Goal: Task Accomplishment & Management: Contribute content

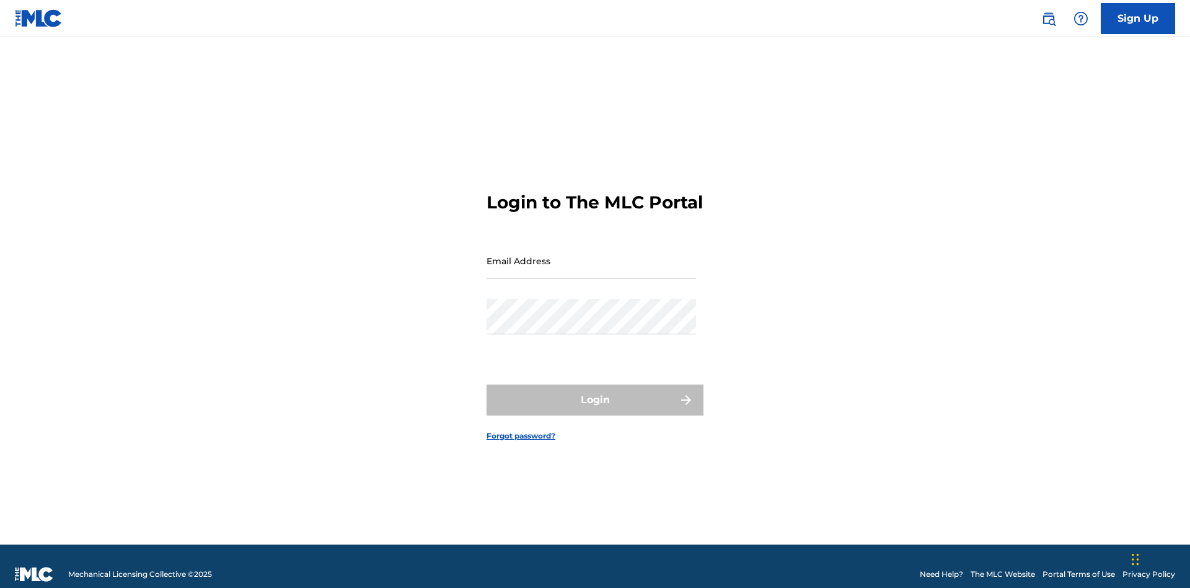
scroll to position [16, 0]
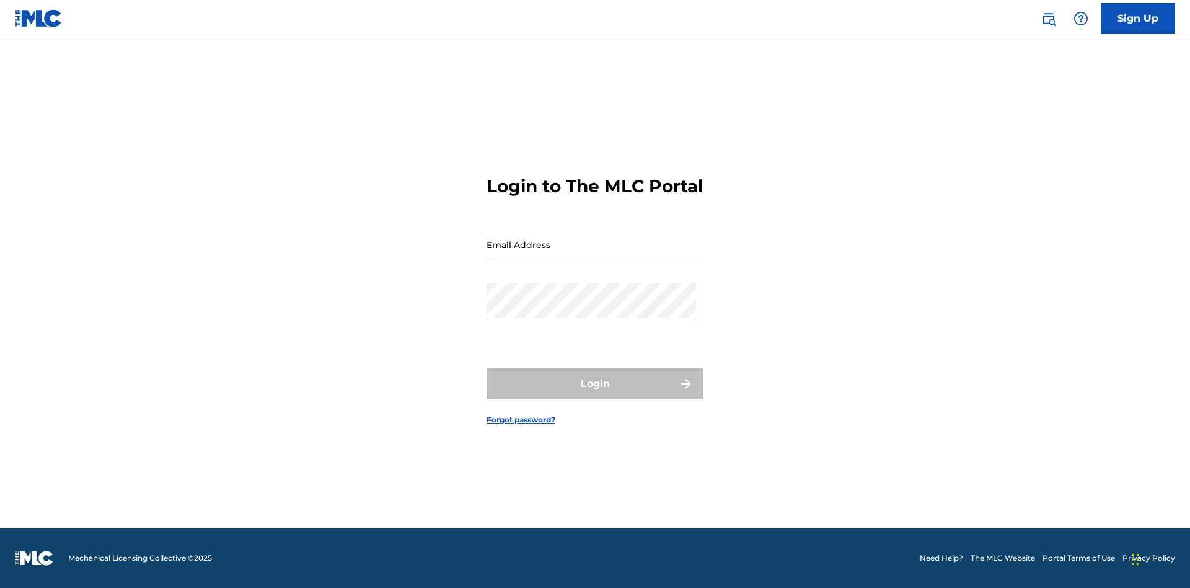
click at [591, 255] on input "Email Address" at bounding box center [592, 244] width 210 height 35
type input "[PERSON_NAME][EMAIL_ADDRESS][PERSON_NAME][DOMAIN_NAME]"
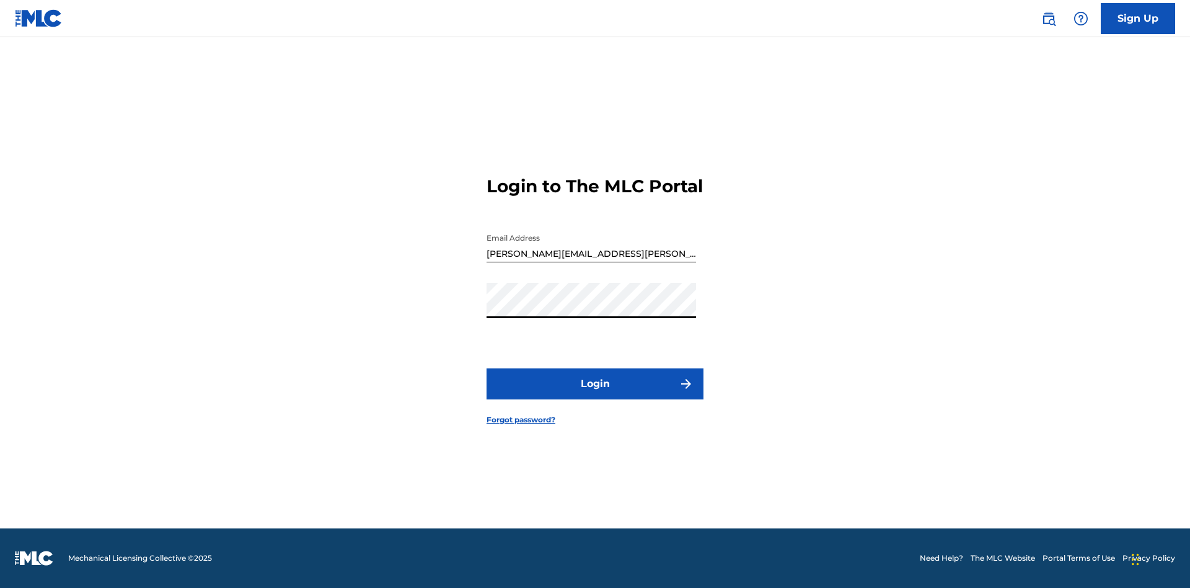
click at [595, 394] on button "Login" at bounding box center [595, 383] width 217 height 31
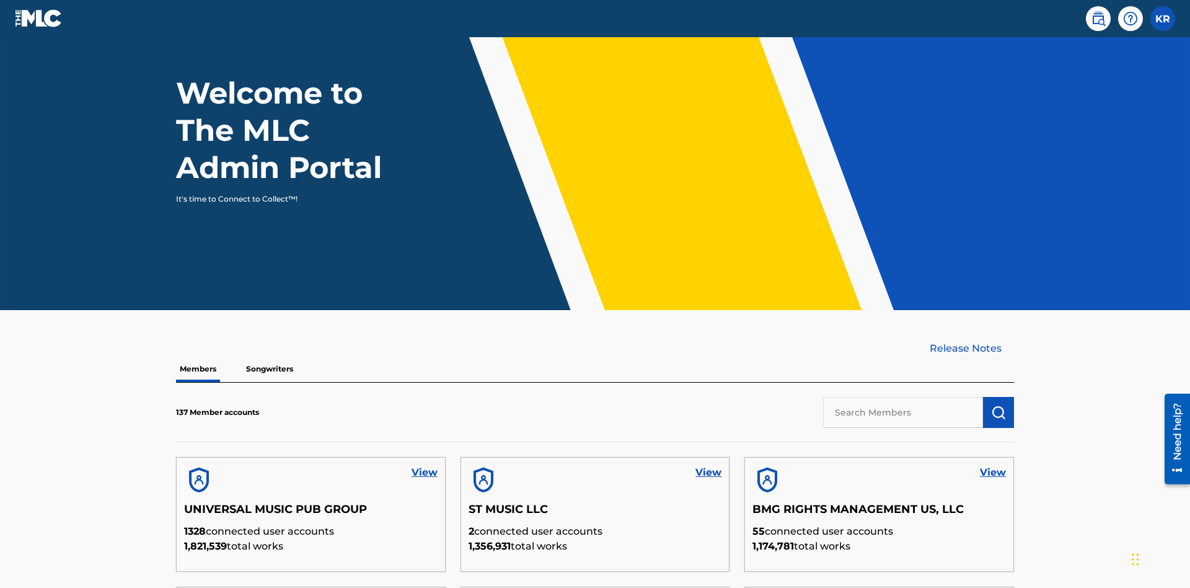
click at [903, 397] on input "text" at bounding box center [903, 412] width 160 height 31
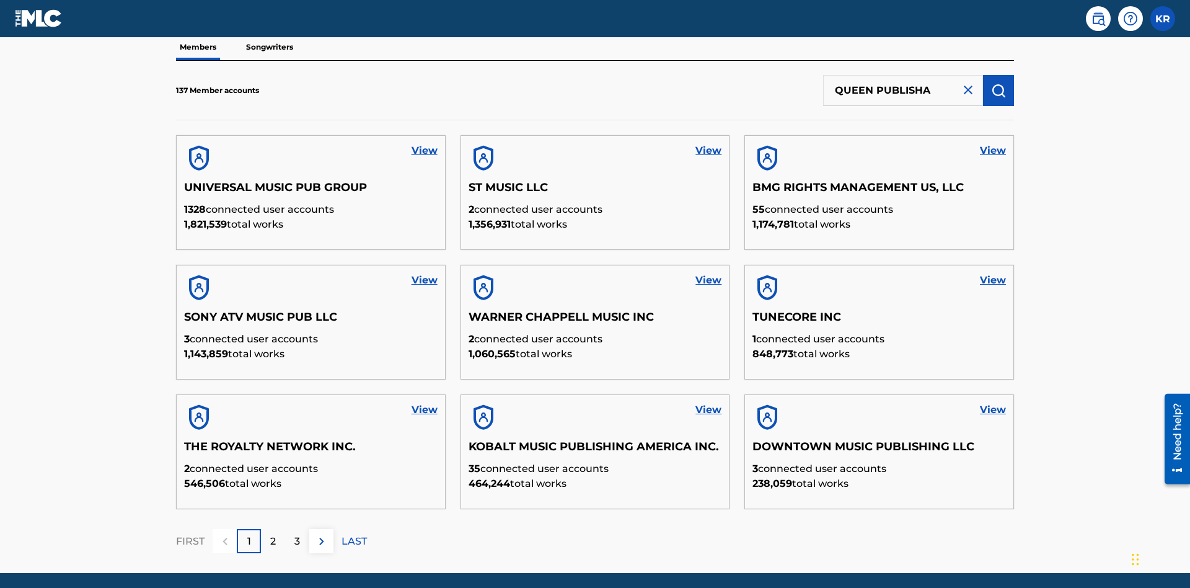
scroll to position [125, 0]
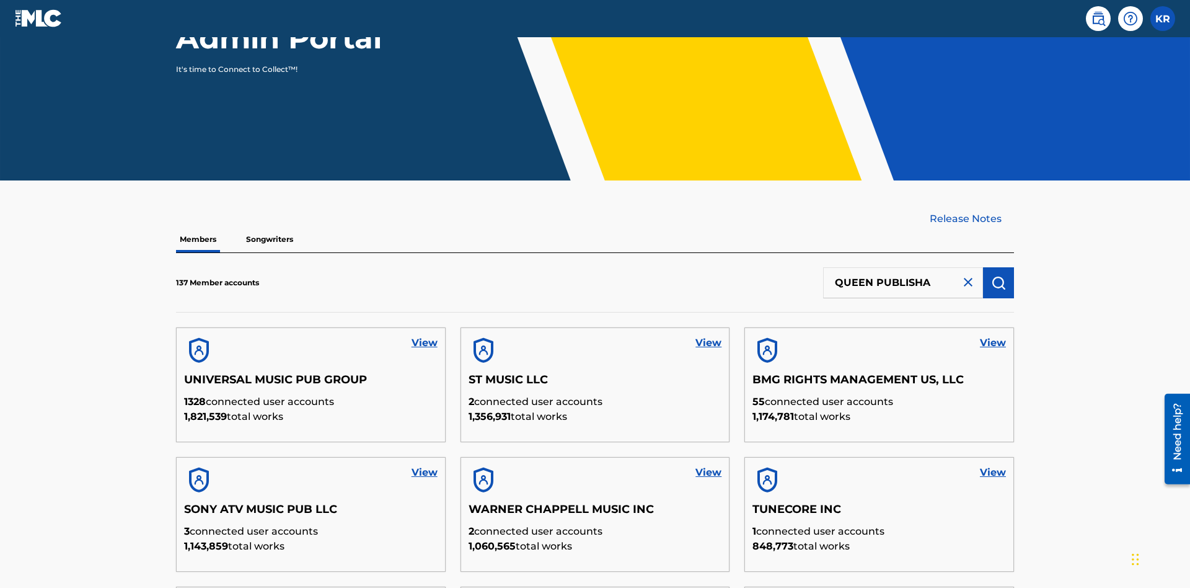
type input "QUEEN PUBLISHA"
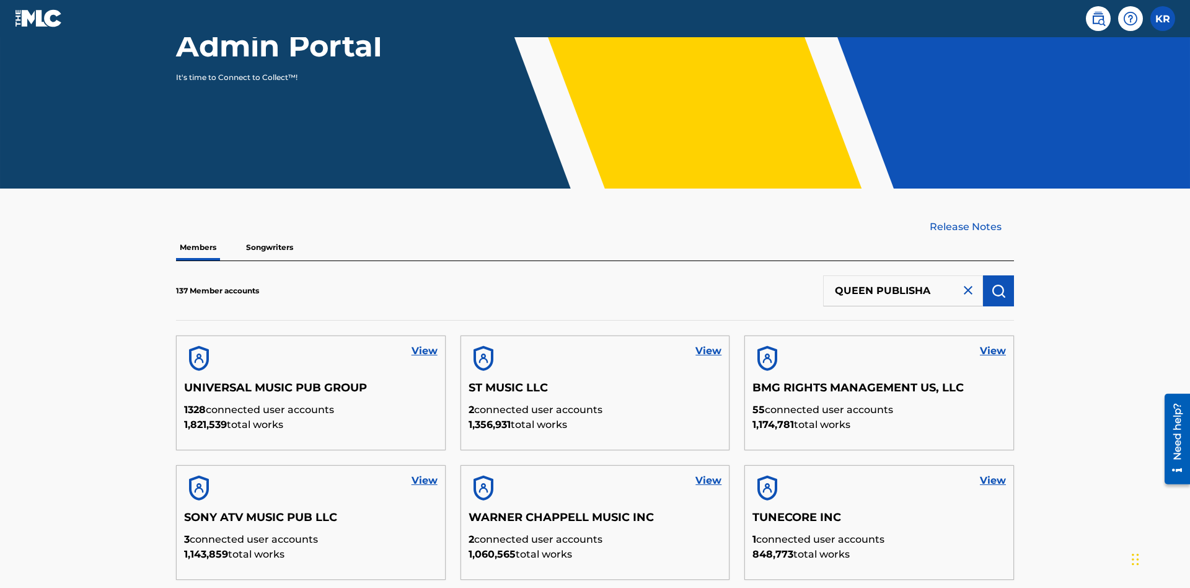
click at [999, 283] on img "submit" at bounding box center [998, 290] width 15 height 15
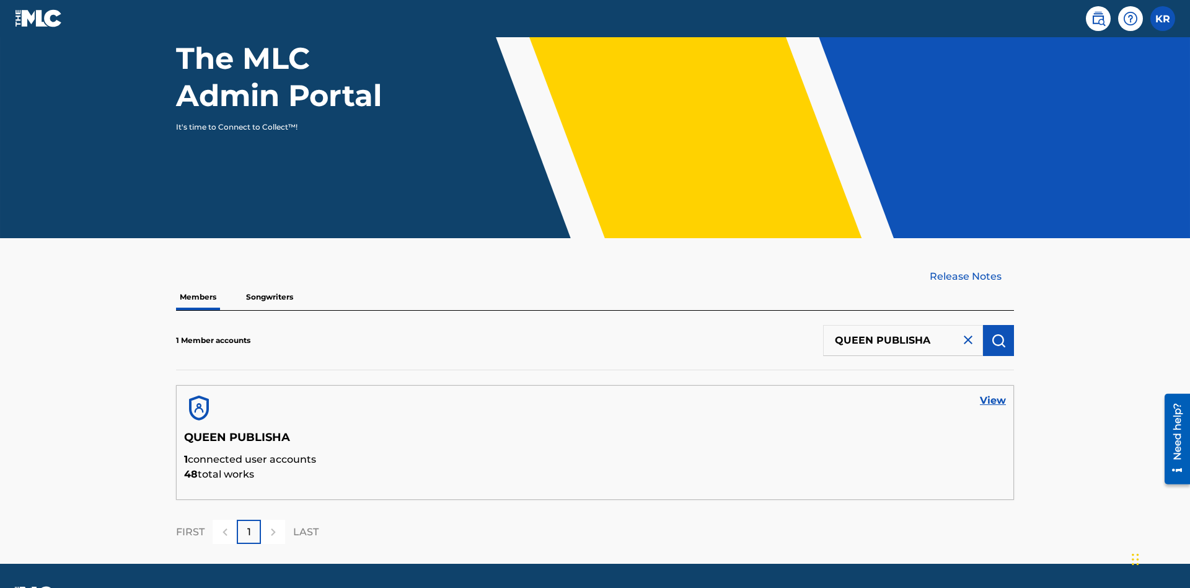
click at [993, 393] on link "View" at bounding box center [993, 400] width 26 height 15
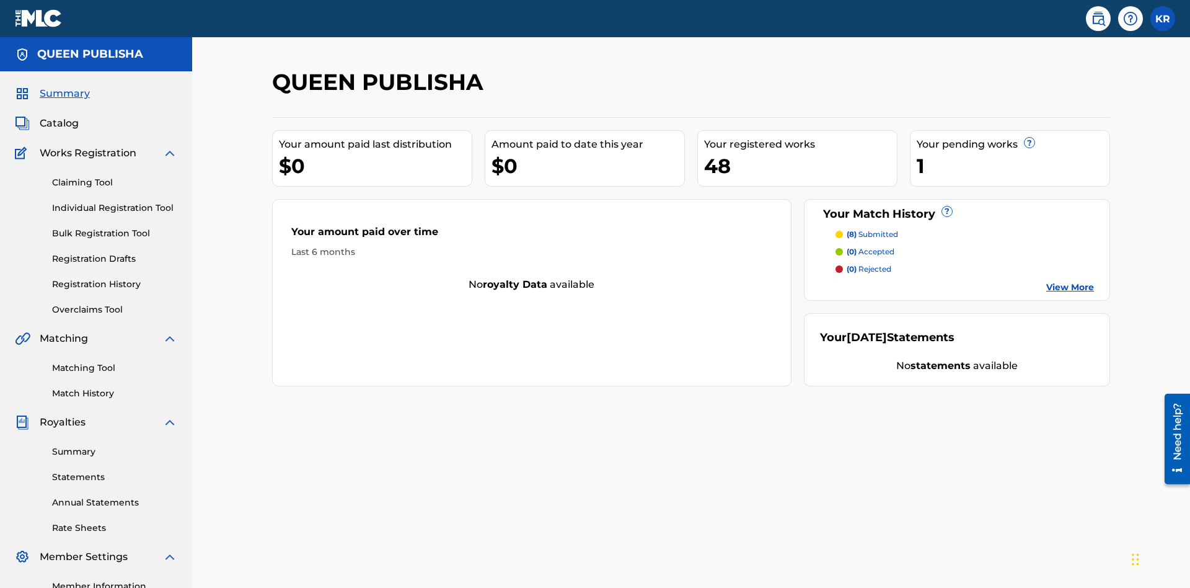
click at [59, 116] on span "Catalog" at bounding box center [59, 123] width 39 height 15
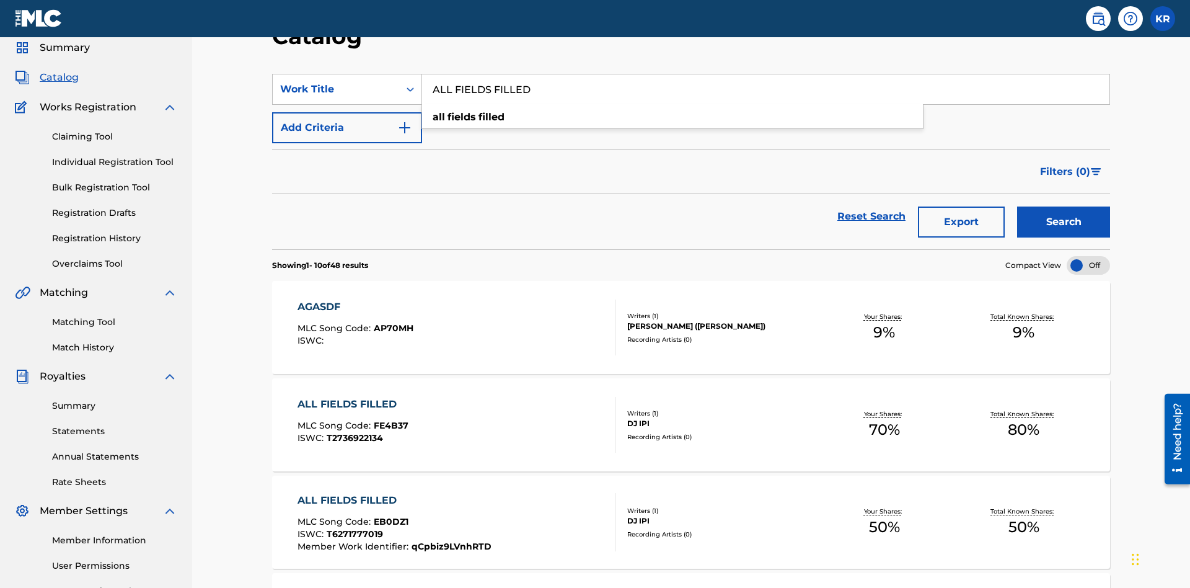
scroll to position [156, 0]
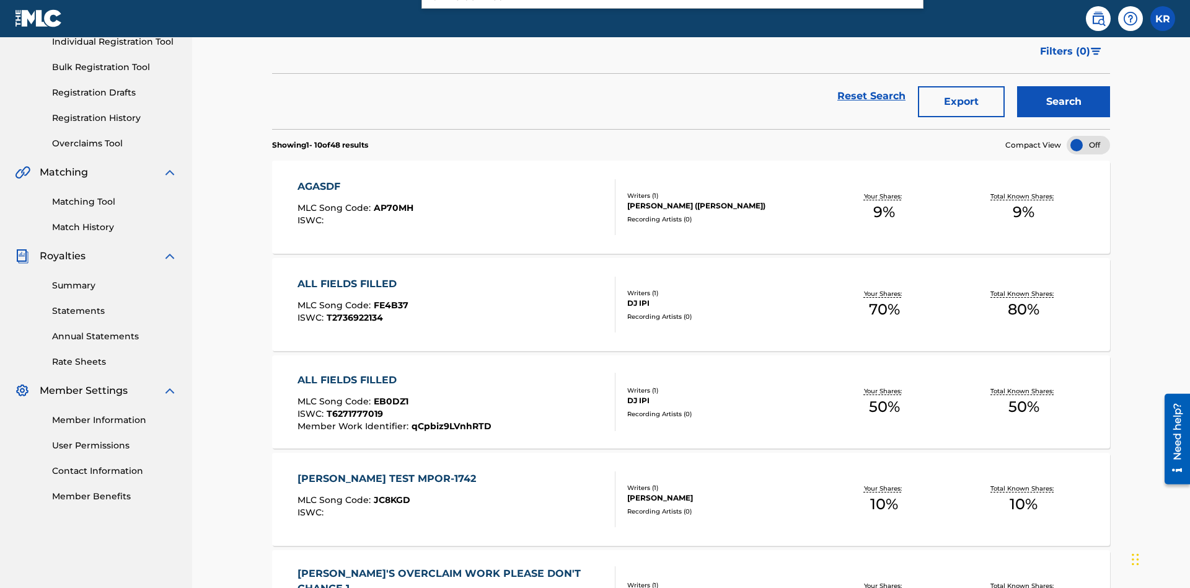
type input "ALL FIELDS FILLED"
click at [1064, 90] on button "Search" at bounding box center [1063, 102] width 93 height 31
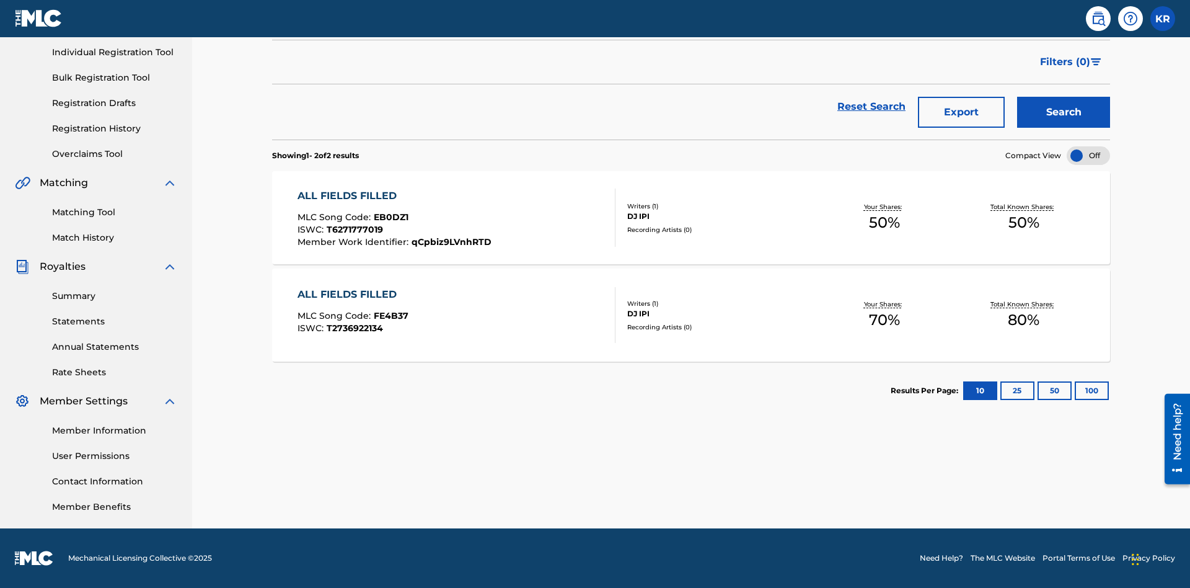
click at [389, 217] on span "EB0DZ1" at bounding box center [391, 216] width 35 height 11
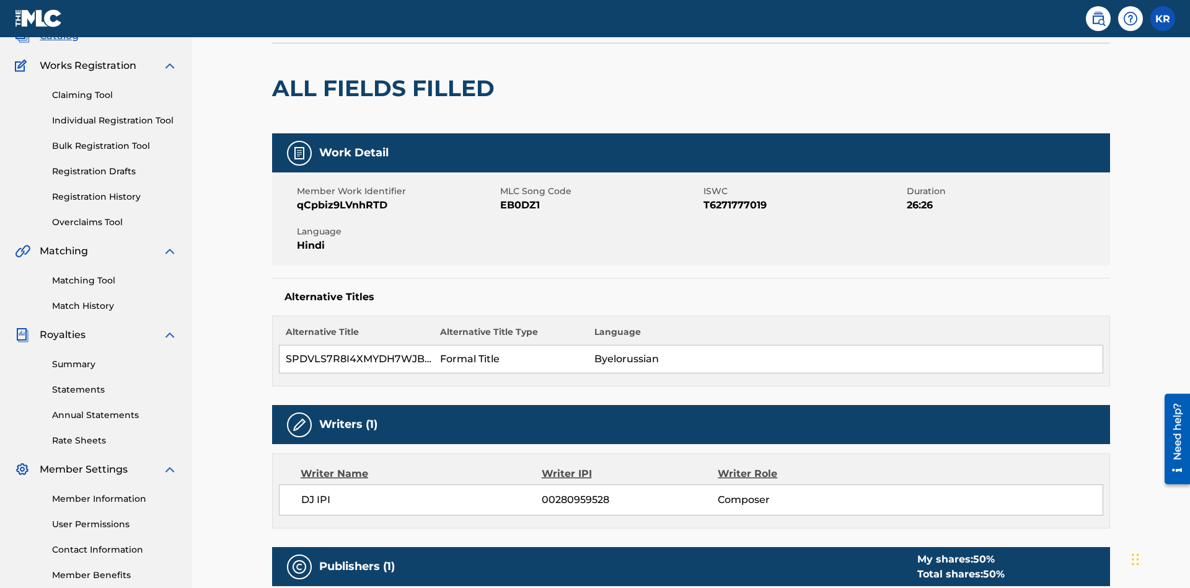
click at [1058, 12] on button "Edit" at bounding box center [1073, 2] width 74 height 19
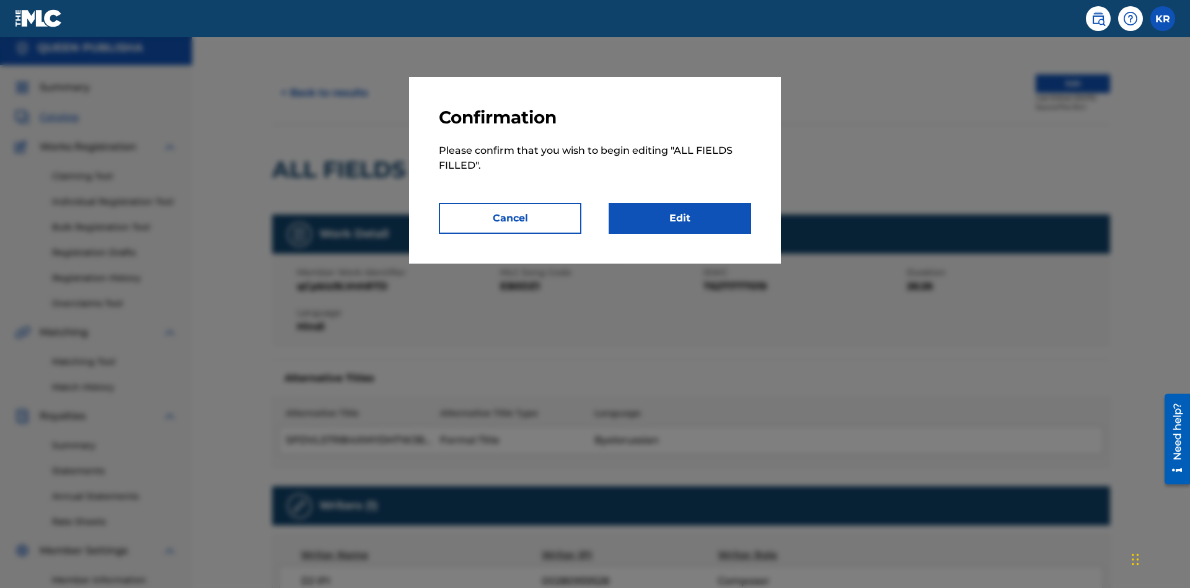
click at [680, 218] on link "Edit" at bounding box center [680, 218] width 143 height 31
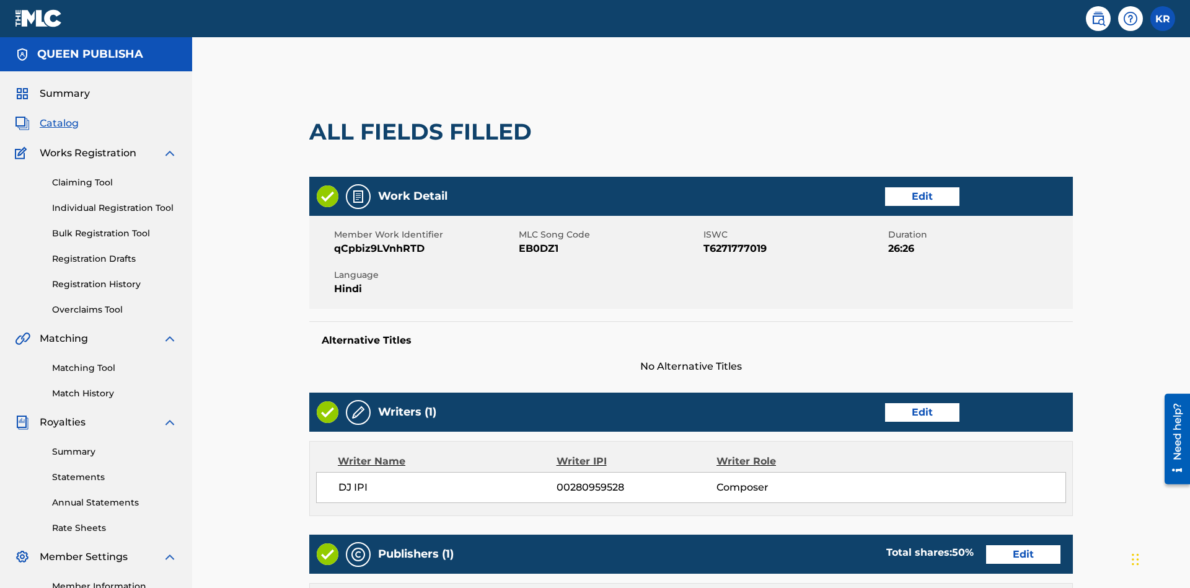
click at [885, 187] on link "Edit" at bounding box center [922, 196] width 74 height 19
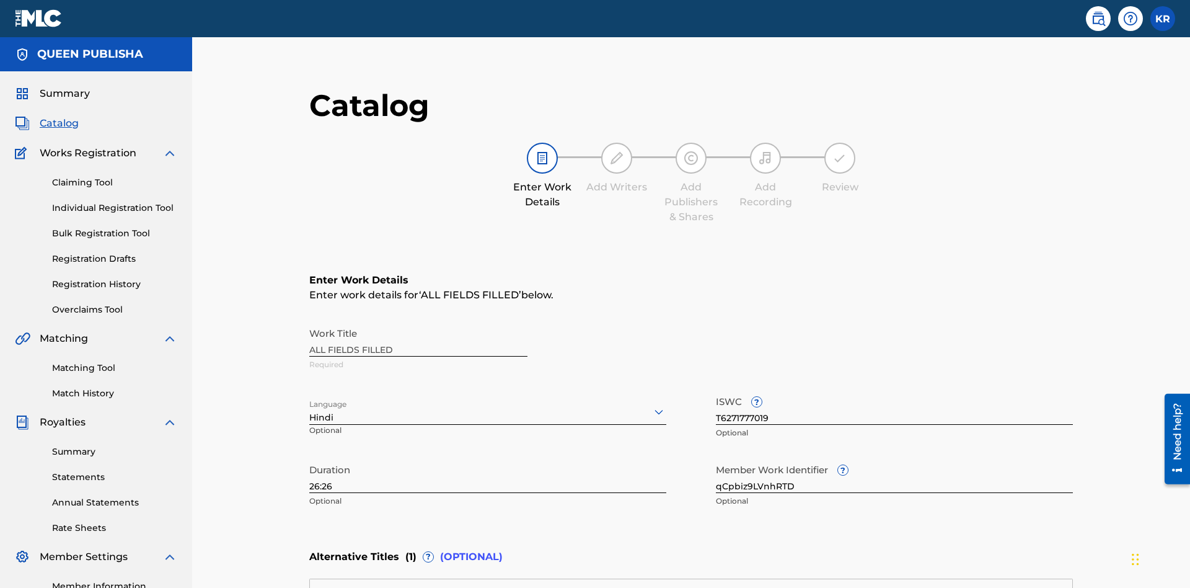
click at [309, 458] on input "26:26" at bounding box center [487, 475] width 357 height 35
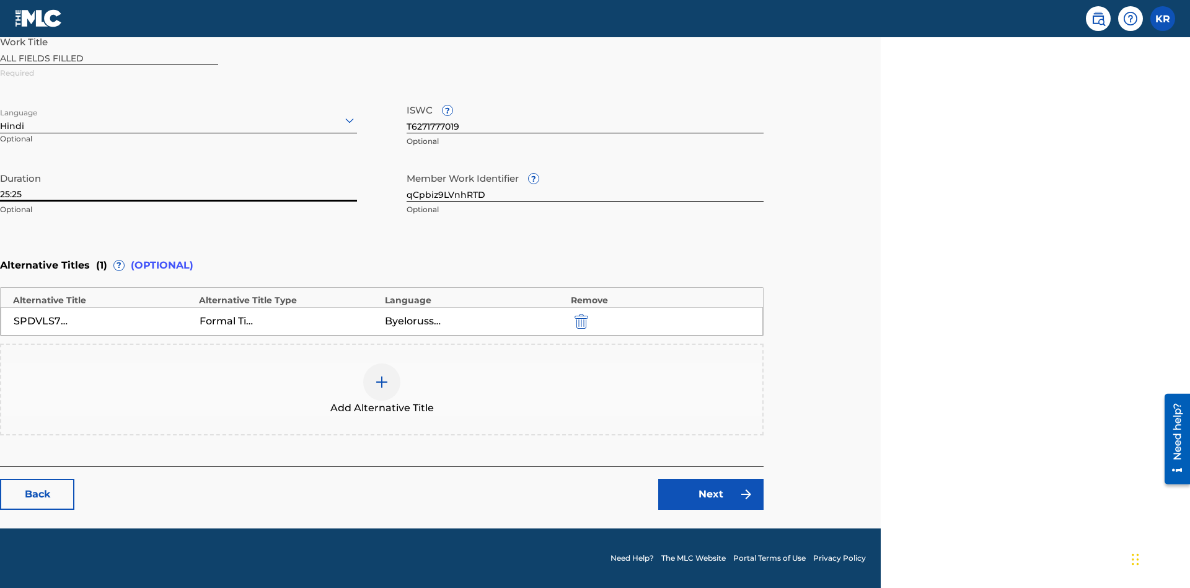
type input "25:25"
click at [350, 120] on icon at bounding box center [349, 120] width 15 height 15
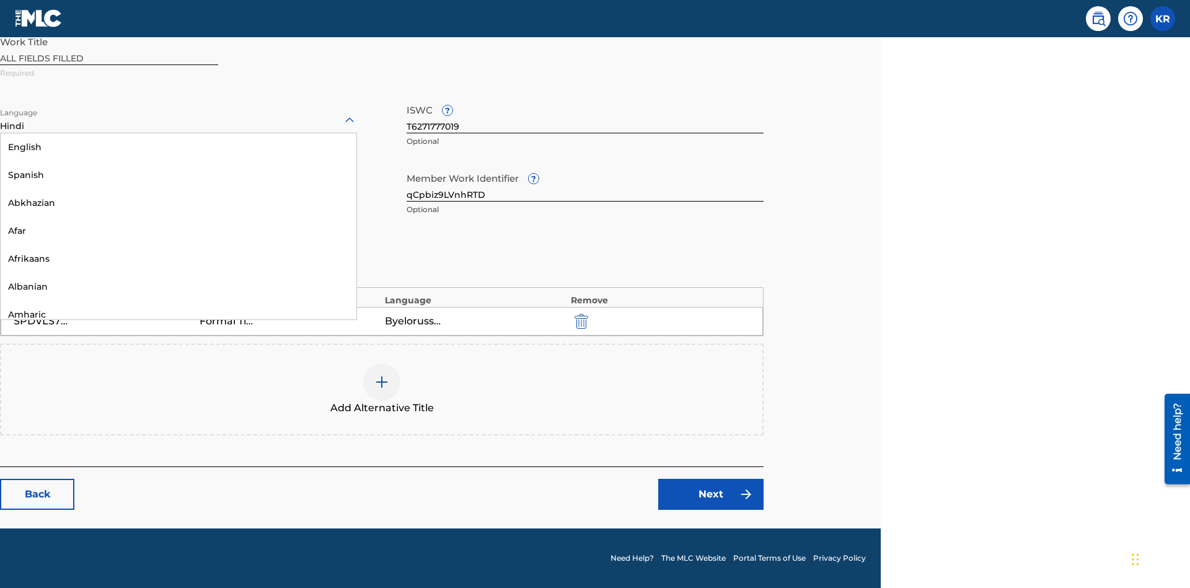
scroll to position [1190, 0]
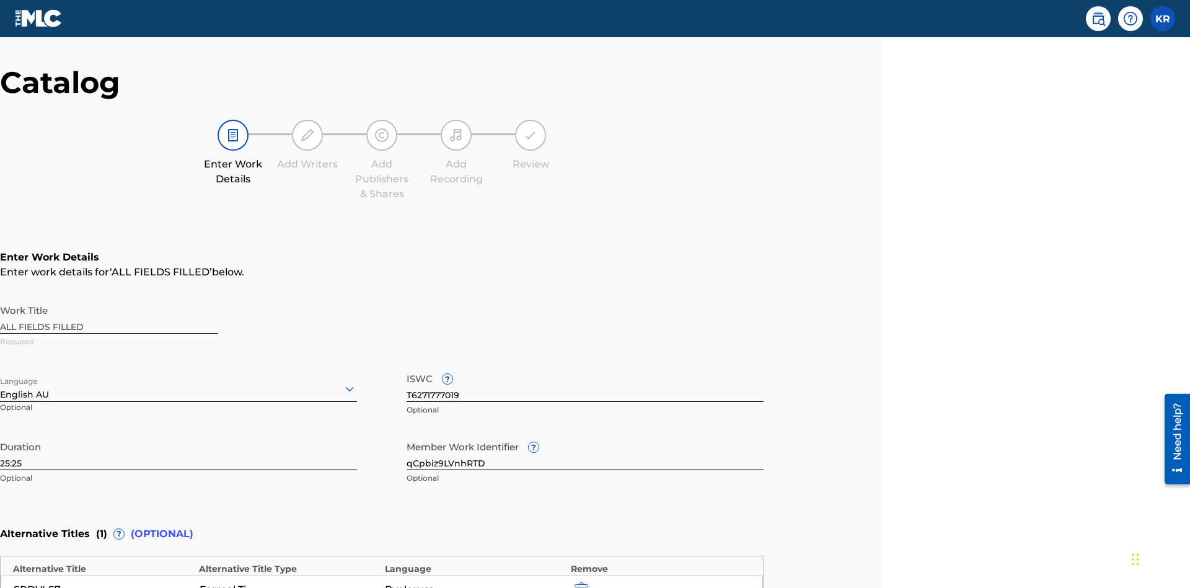
click at [585, 435] on input "qCpbiz9LVnhRTD" at bounding box center [585, 452] width 357 height 35
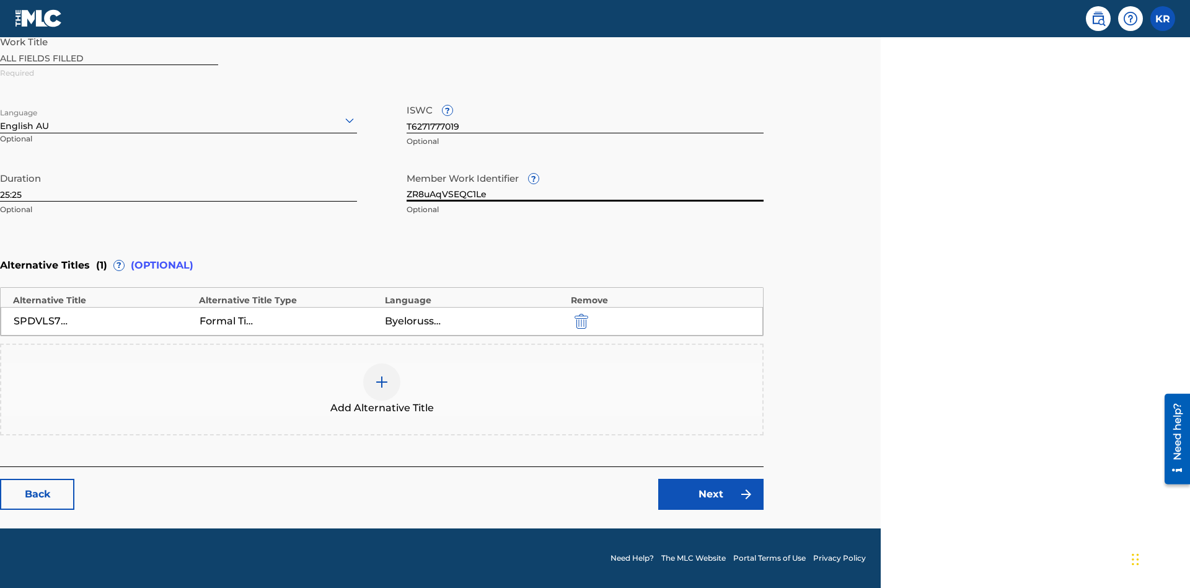
type input "ZR8uAqVSEQC1Le"
click at [585, 115] on input "T6271777019" at bounding box center [585, 115] width 357 height 35
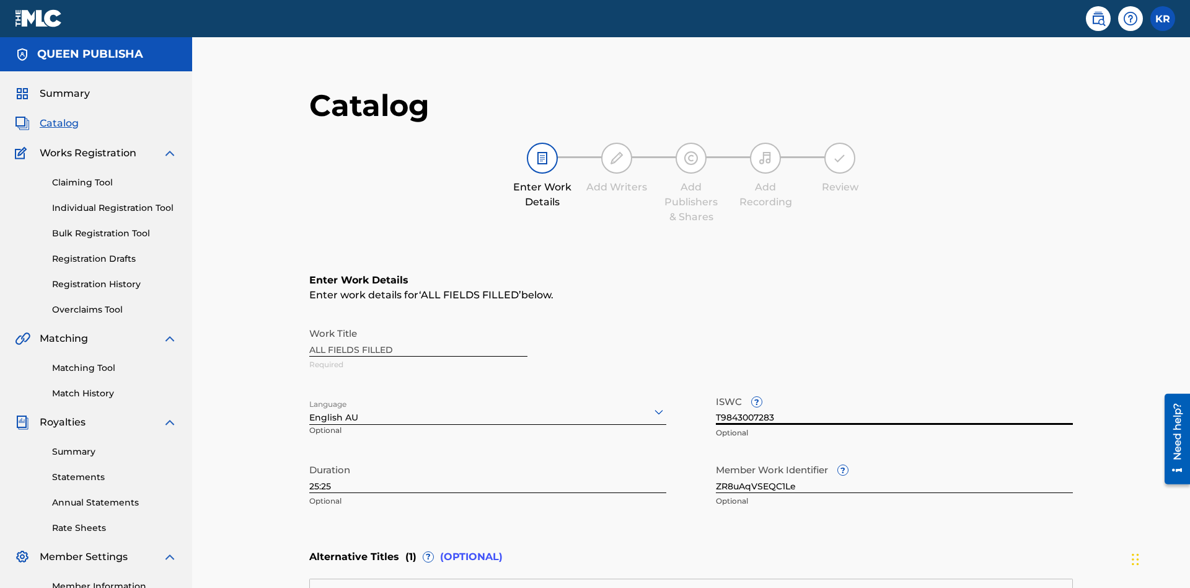
scroll to position [291, 0]
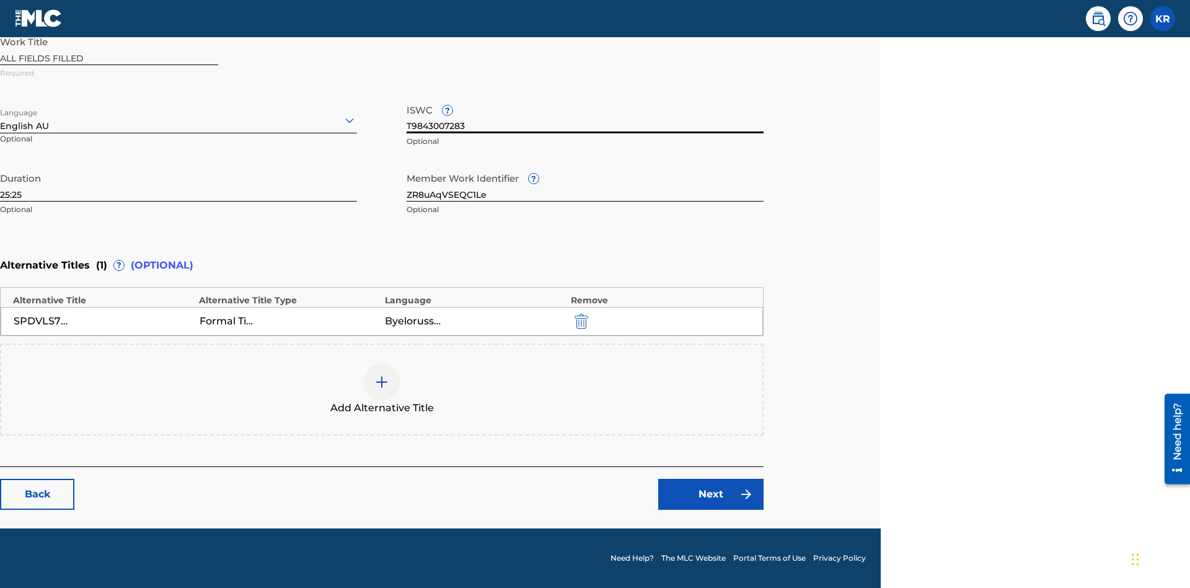
type input "T9843007283"
click at [580, 321] on img "submit" at bounding box center [582, 321] width 14 height 15
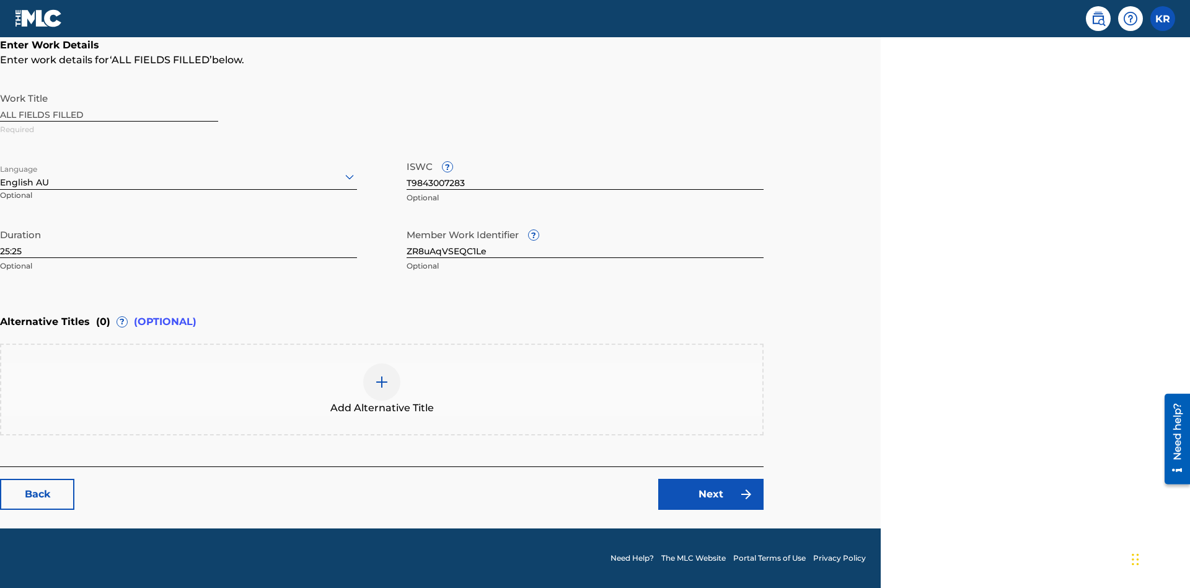
click at [382, 389] on img at bounding box center [381, 381] width 15 height 15
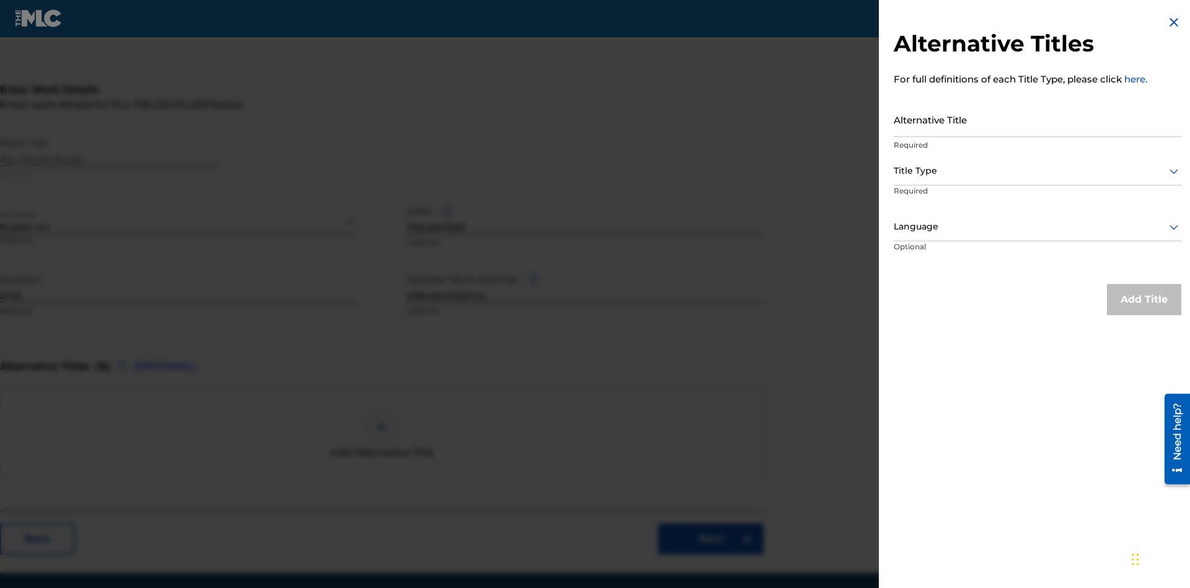
click at [1038, 119] on input "Alternative Title" at bounding box center [1038, 119] width 288 height 35
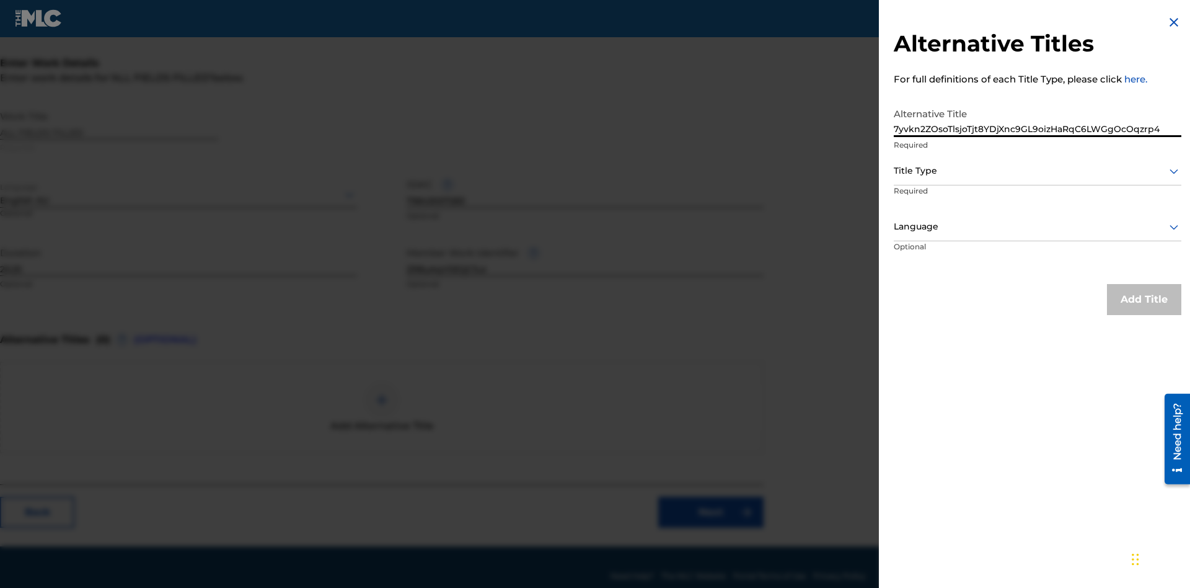
scroll to position [235, 309]
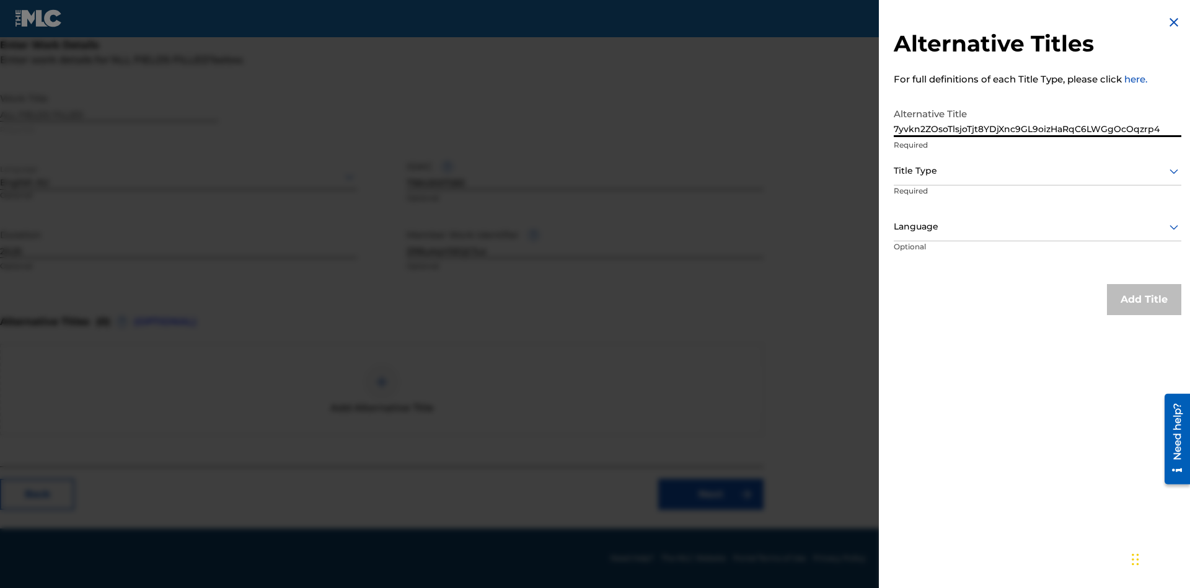
type input "7yvkn2ZOsoTlsjoTjt8YDjXnc9GL9oizHaRqC6LWGgOcOqzrp4"
click at [1038, 170] on div at bounding box center [1038, 170] width 288 height 15
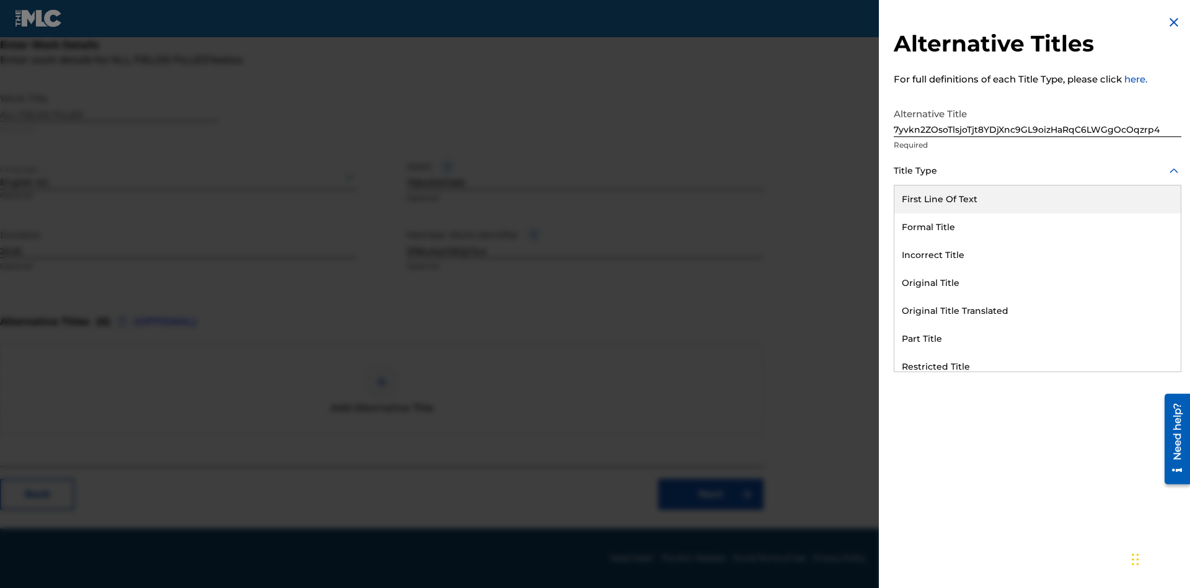
click at [1038, 311] on div "Original Title Translated" at bounding box center [1038, 311] width 286 height 28
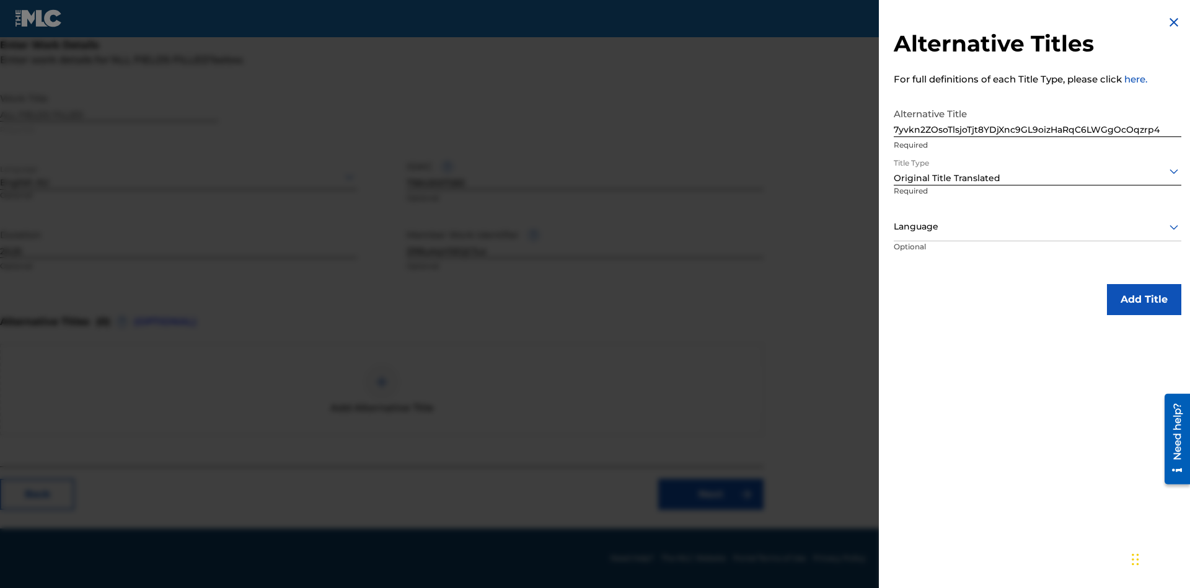
click at [1038, 226] on div at bounding box center [1038, 226] width 288 height 15
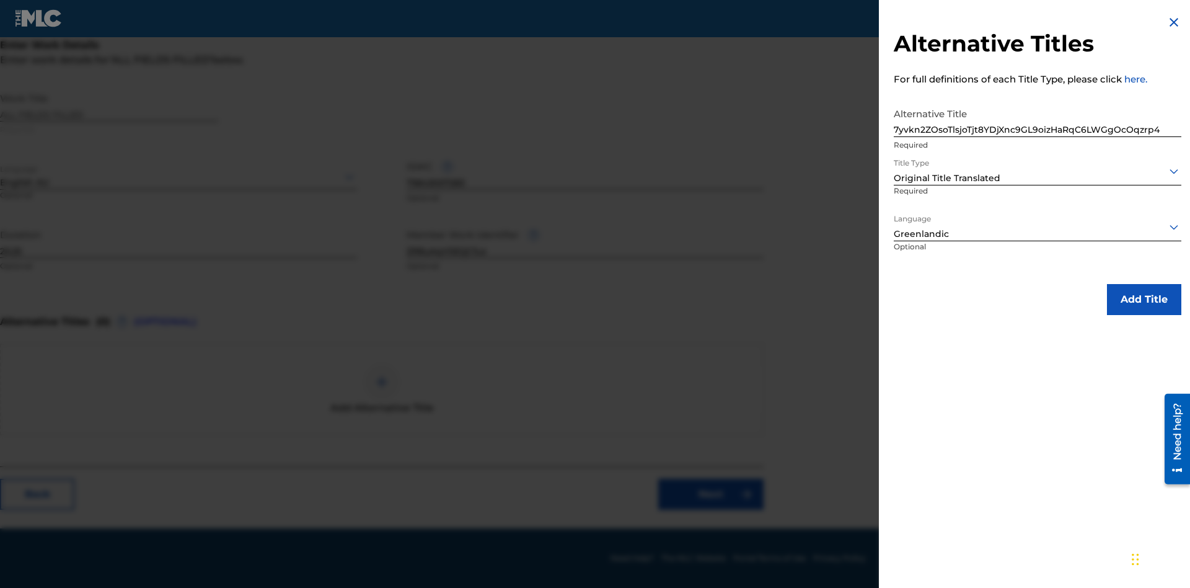
click at [1144, 299] on button "Add Title" at bounding box center [1144, 299] width 74 height 31
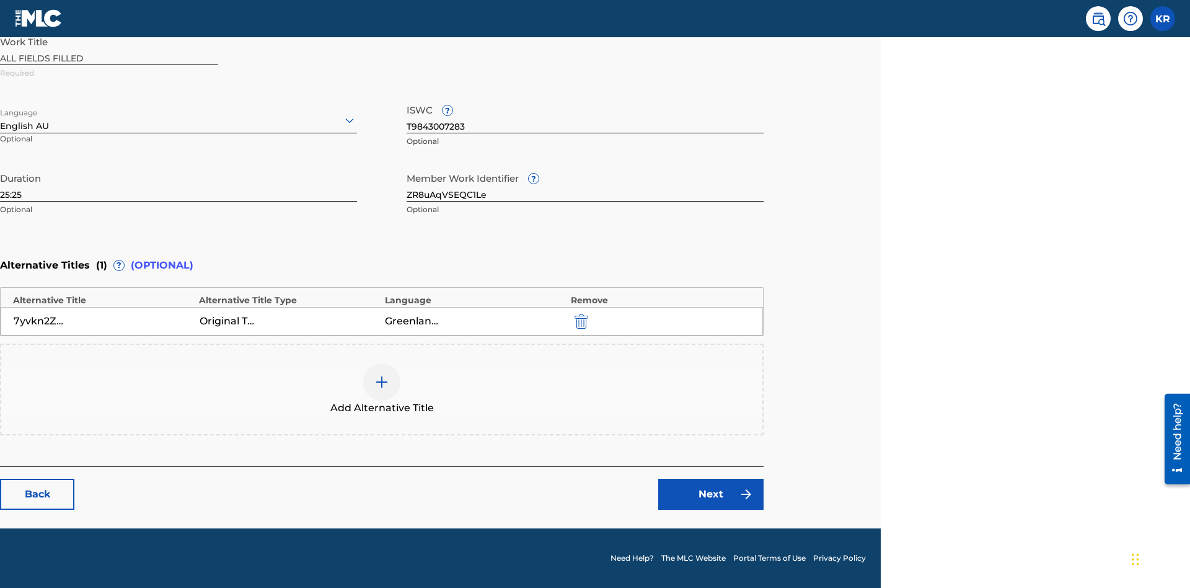
click at [711, 494] on link "Next" at bounding box center [710, 494] width 105 height 31
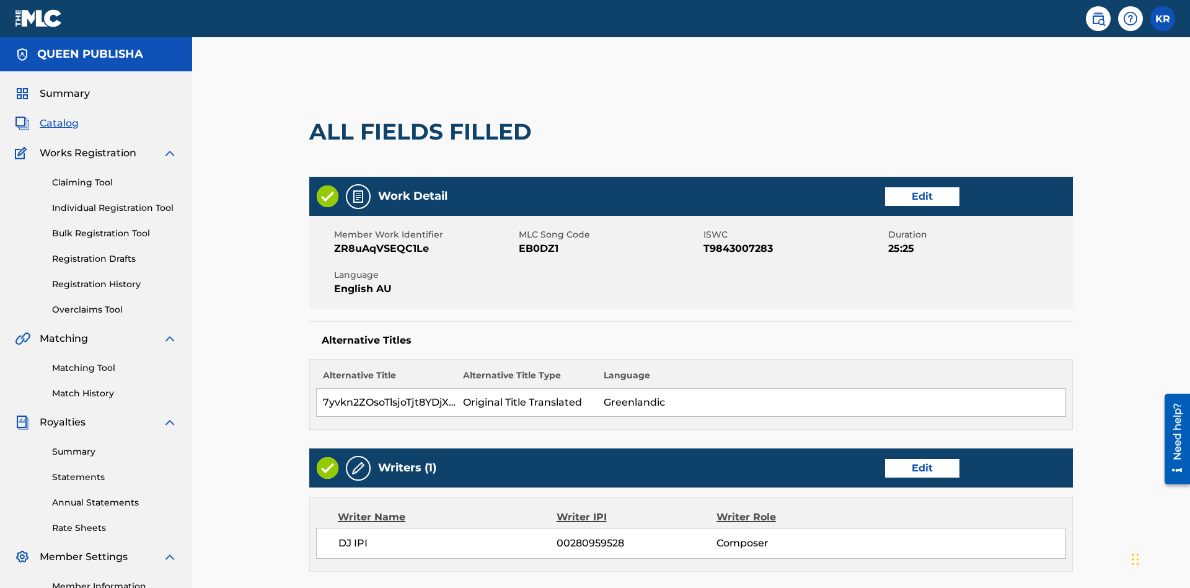
click at [885, 459] on link "Edit" at bounding box center [922, 468] width 74 height 19
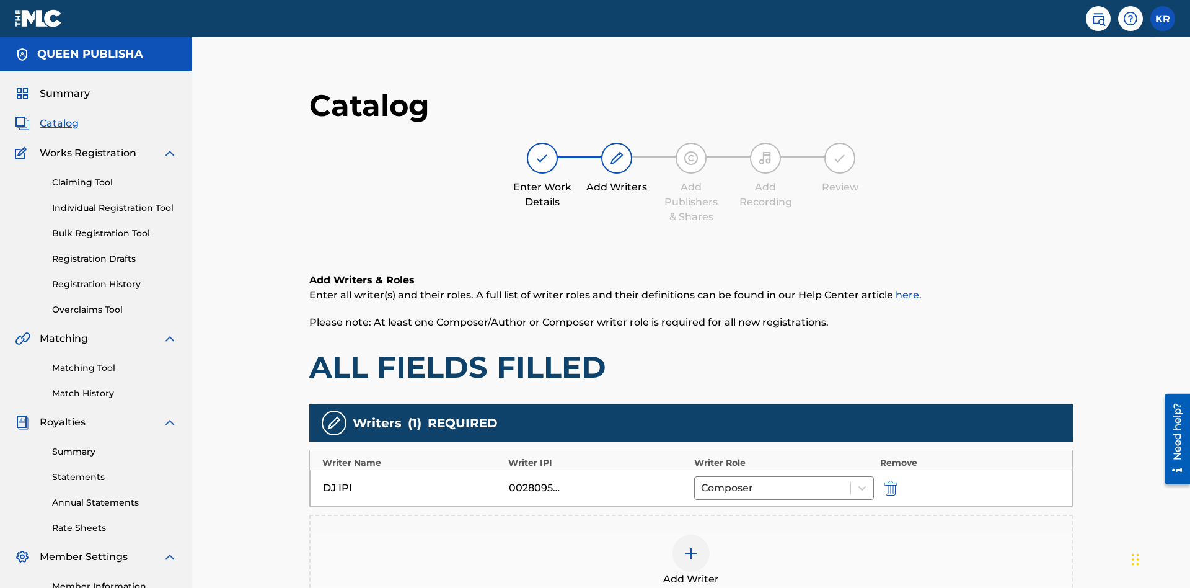
click at [884, 480] on img "submit" at bounding box center [891, 487] width 14 height 15
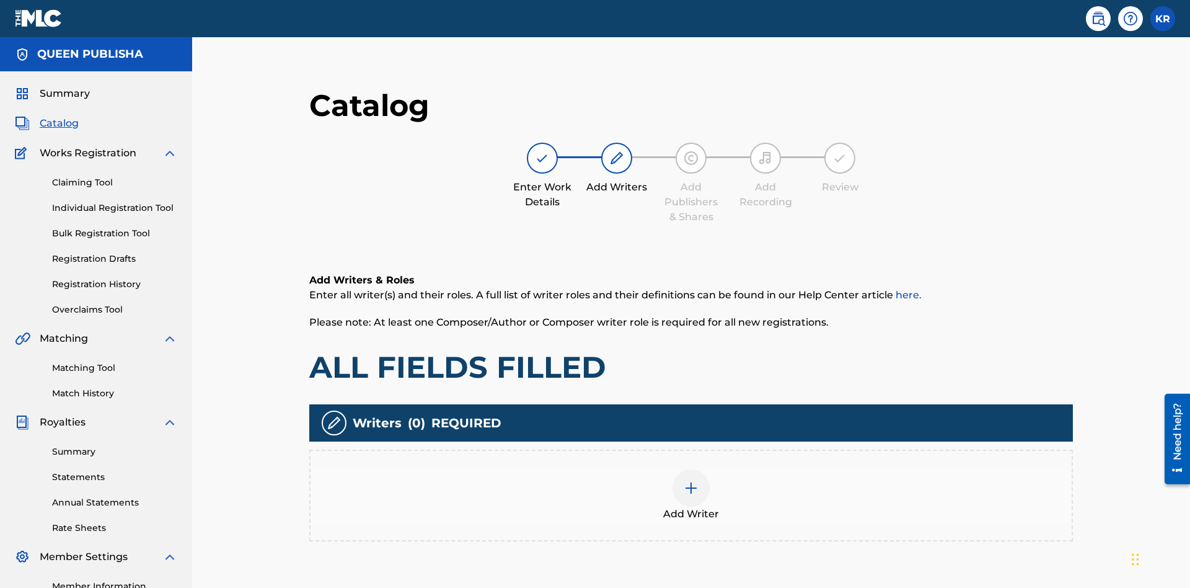
scroll to position [156, 309]
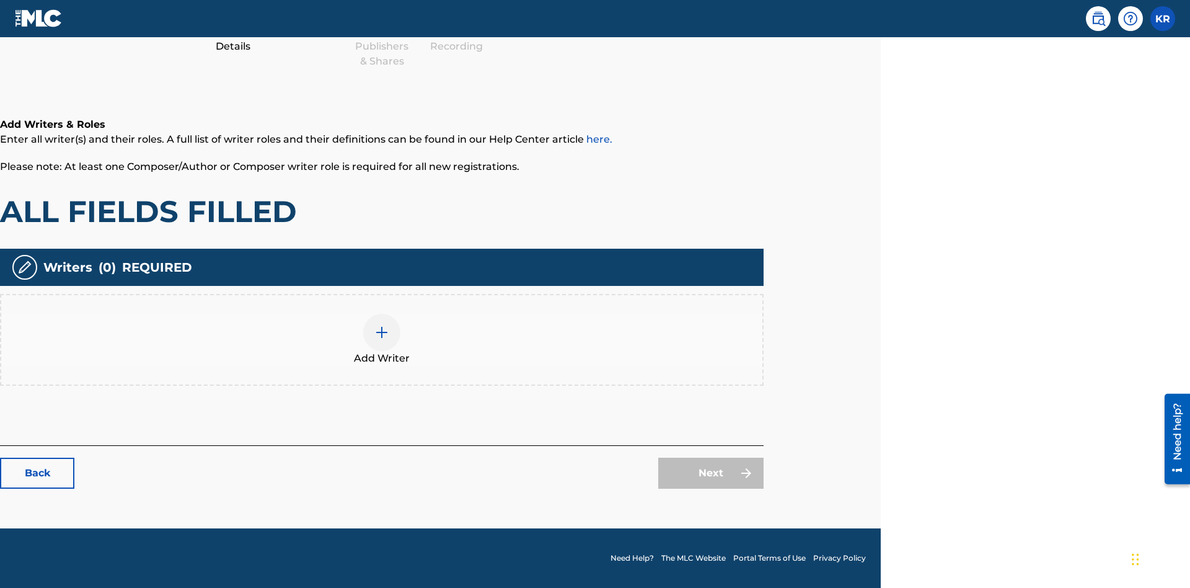
click at [382, 339] on img at bounding box center [381, 332] width 15 height 15
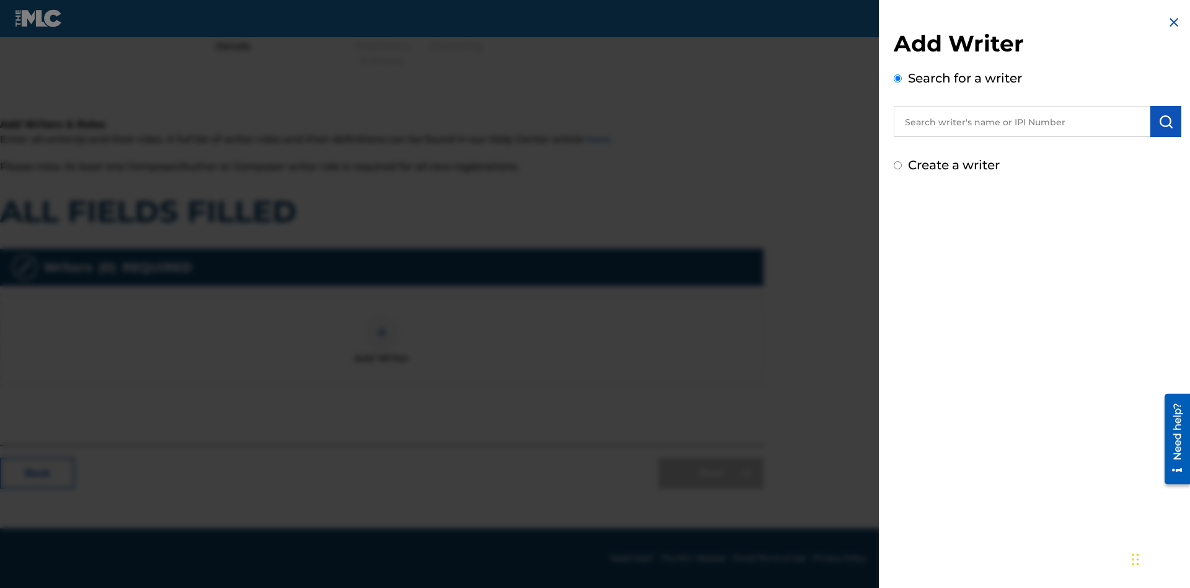
click at [898, 166] on input "Create a writer" at bounding box center [898, 165] width 8 height 8
radio input "false"
radio input "true"
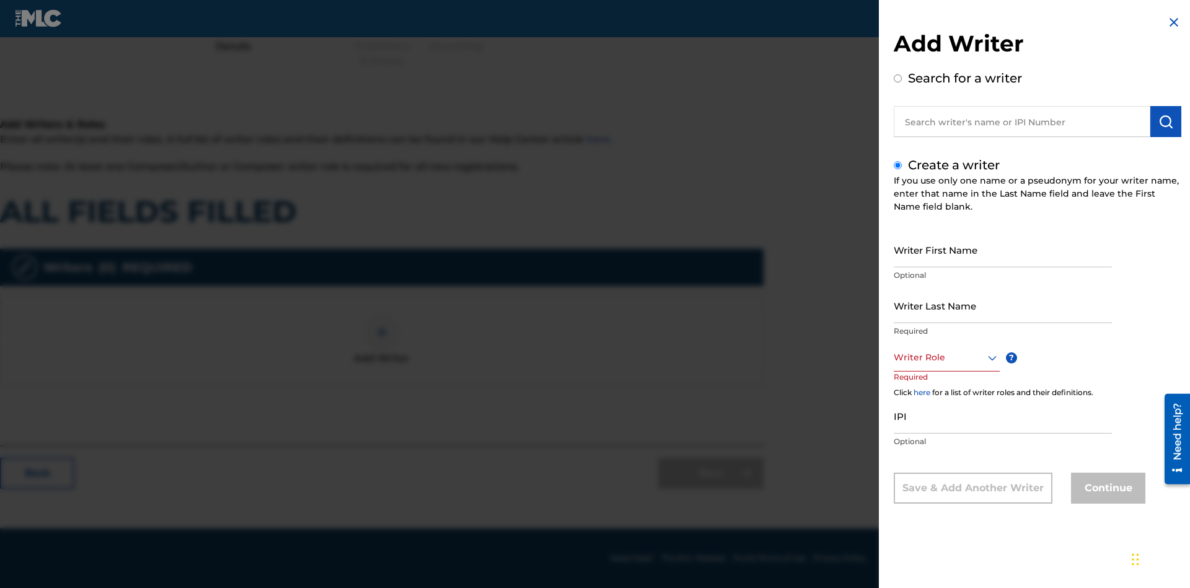
click at [1003, 249] on input "Writer First Name" at bounding box center [1003, 249] width 218 height 35
type input "esHzWQW5CHxTUMmaUotbNkhfc"
click at [1003, 305] on input "Writer Last Name" at bounding box center [1003, 305] width 218 height 35
type input "4iqA7px8ytcbscGZ9D9HRs6w8"
click at [946, 357] on div at bounding box center [947, 357] width 106 height 15
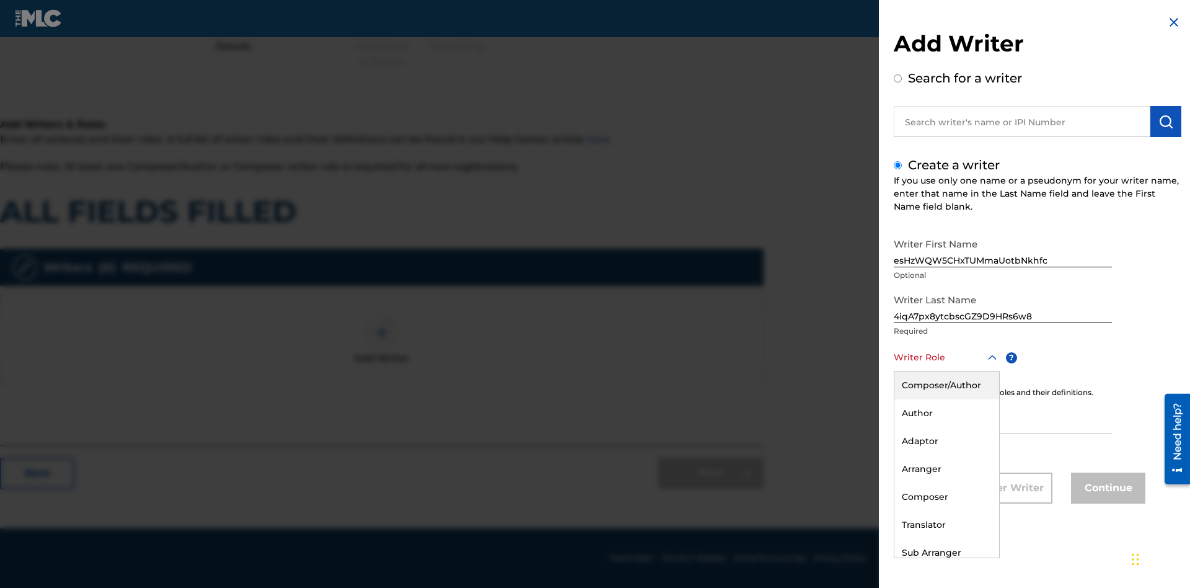
click at [946, 497] on div "Composer" at bounding box center [947, 497] width 105 height 28
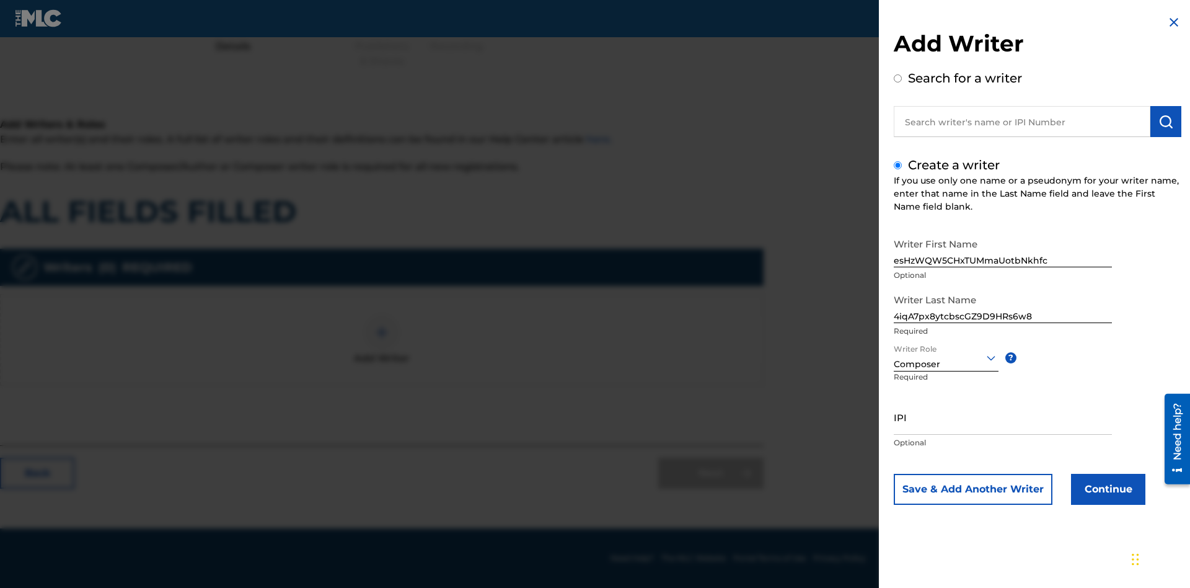
click at [1003, 417] on input "IPI" at bounding box center [1003, 416] width 218 height 35
type input "41295828661"
click at [1107, 489] on button "Continue" at bounding box center [1108, 489] width 74 height 31
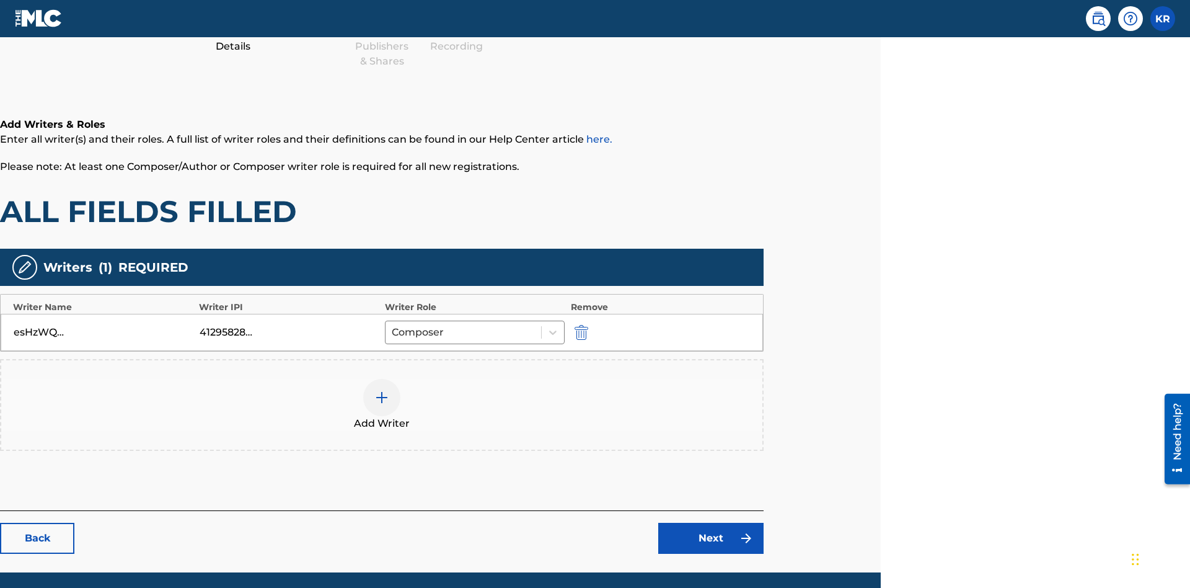
click at [382, 379] on div at bounding box center [381, 397] width 37 height 37
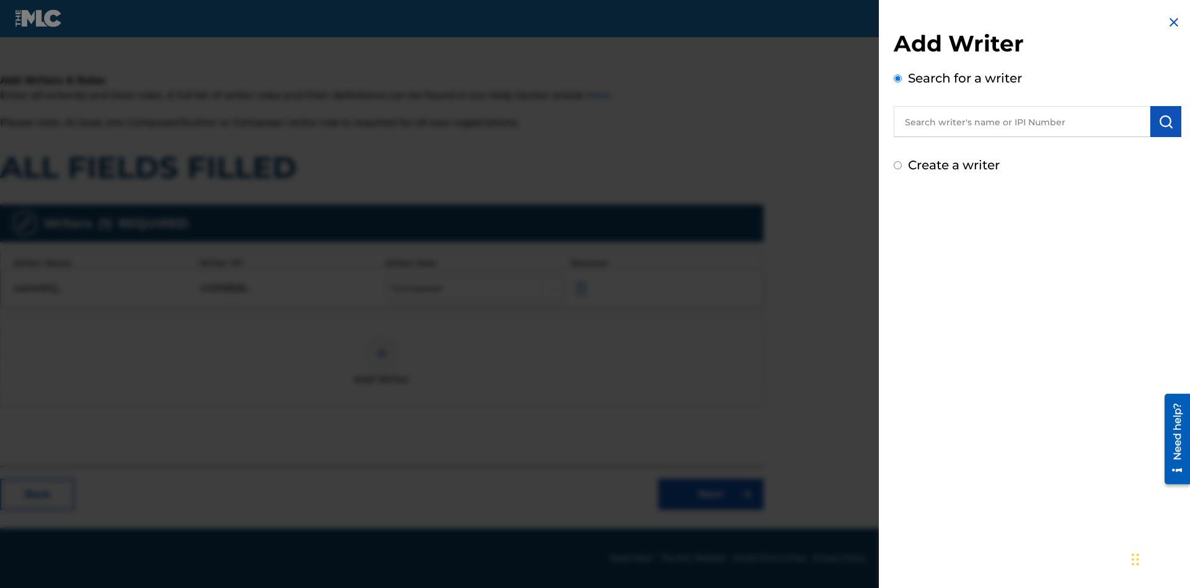
click at [898, 166] on input "Create a writer" at bounding box center [898, 165] width 8 height 8
radio input "false"
radio input "true"
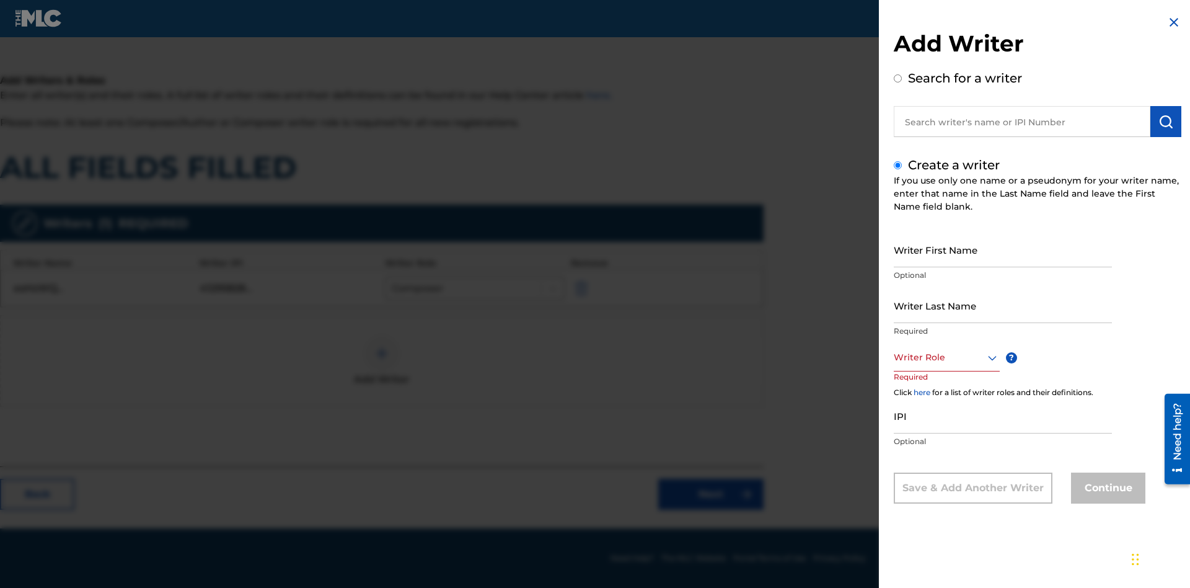
click at [1003, 249] on input "Writer First Name" at bounding box center [1003, 249] width 218 height 35
type input "fHnz7ShczJ5H7M7uQ9wIYN5a4"
click at [1003, 305] on input "Writer Last Name" at bounding box center [1003, 305] width 218 height 35
type input "WvGBA25NiULhR7mLZokfulj4t"
click at [946, 357] on div at bounding box center [947, 357] width 106 height 15
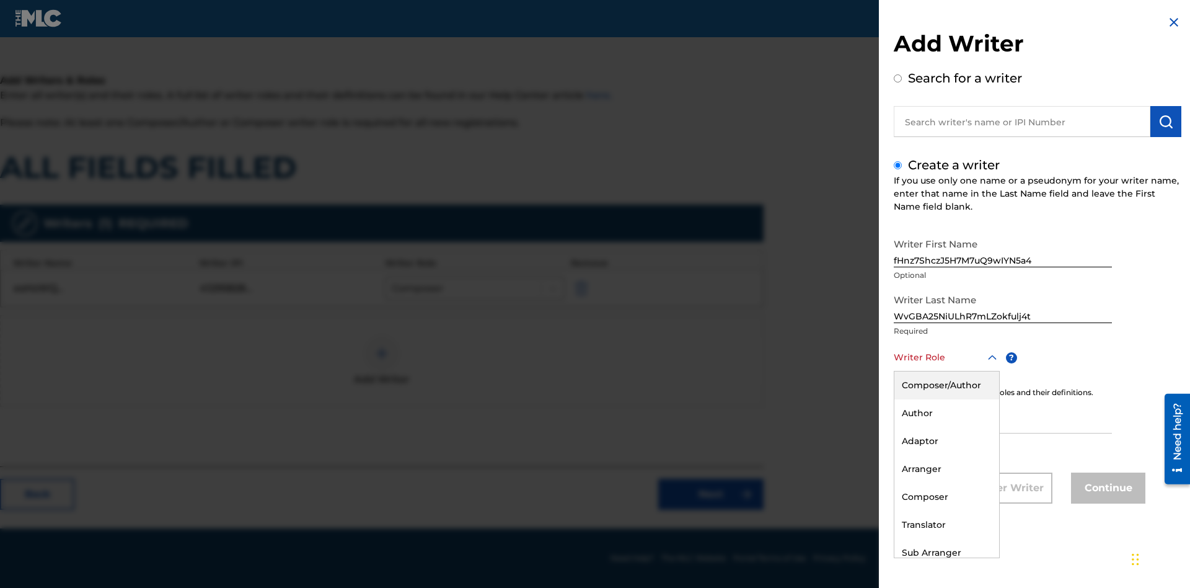
click at [946, 524] on div "Translator" at bounding box center [947, 525] width 105 height 28
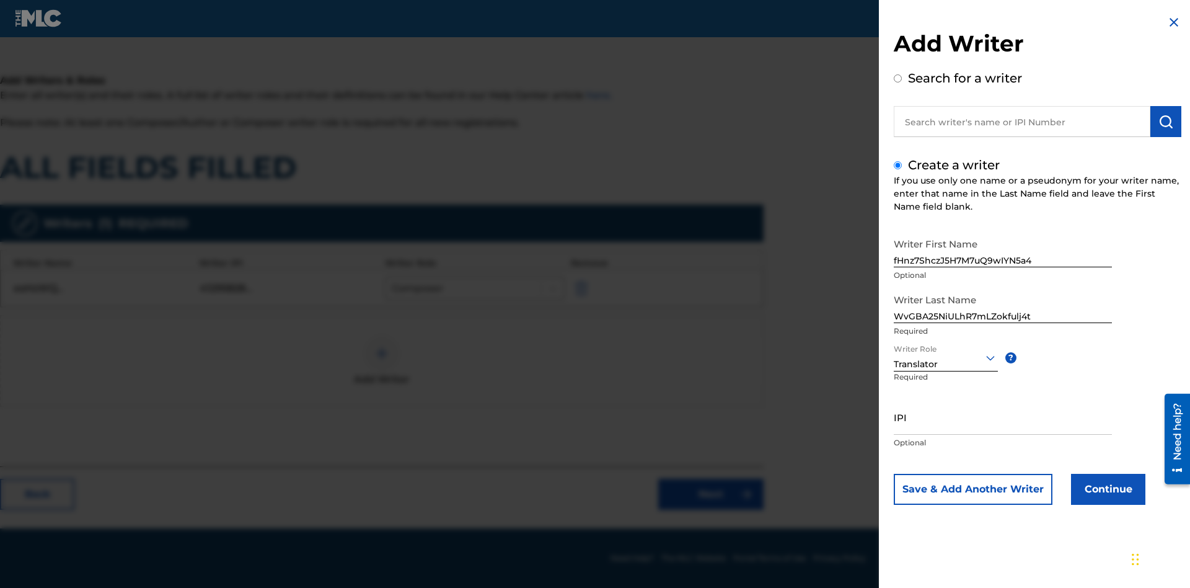
click at [1003, 417] on input "IPI" at bounding box center [1003, 416] width 218 height 35
type input "32798674508"
click at [1107, 489] on button "Continue" at bounding box center [1108, 489] width 74 height 31
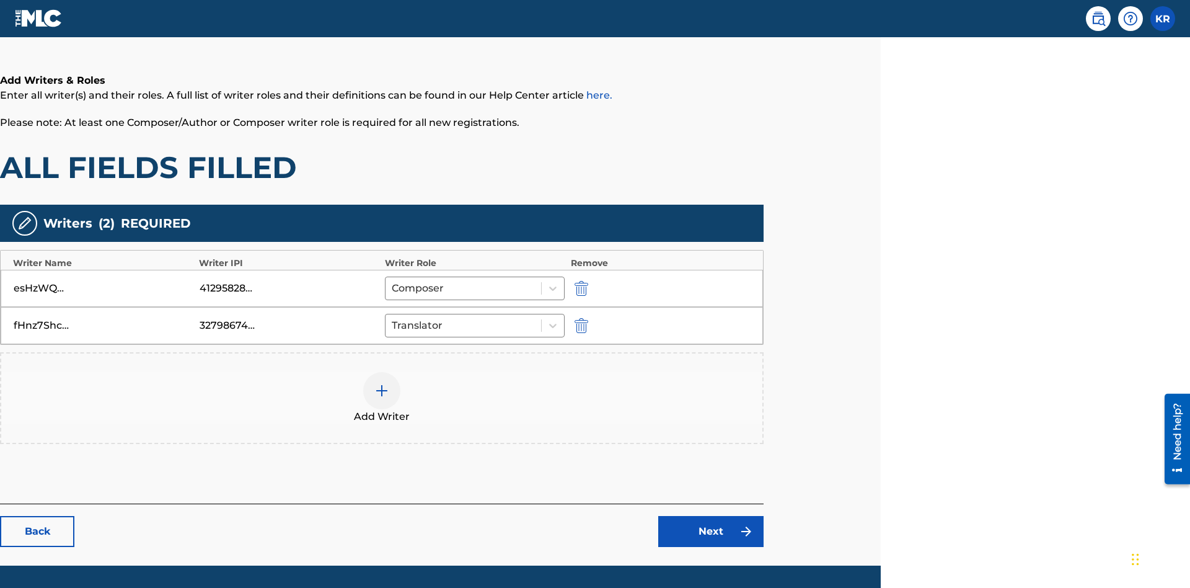
click at [711, 516] on link "Next" at bounding box center [710, 531] width 105 height 31
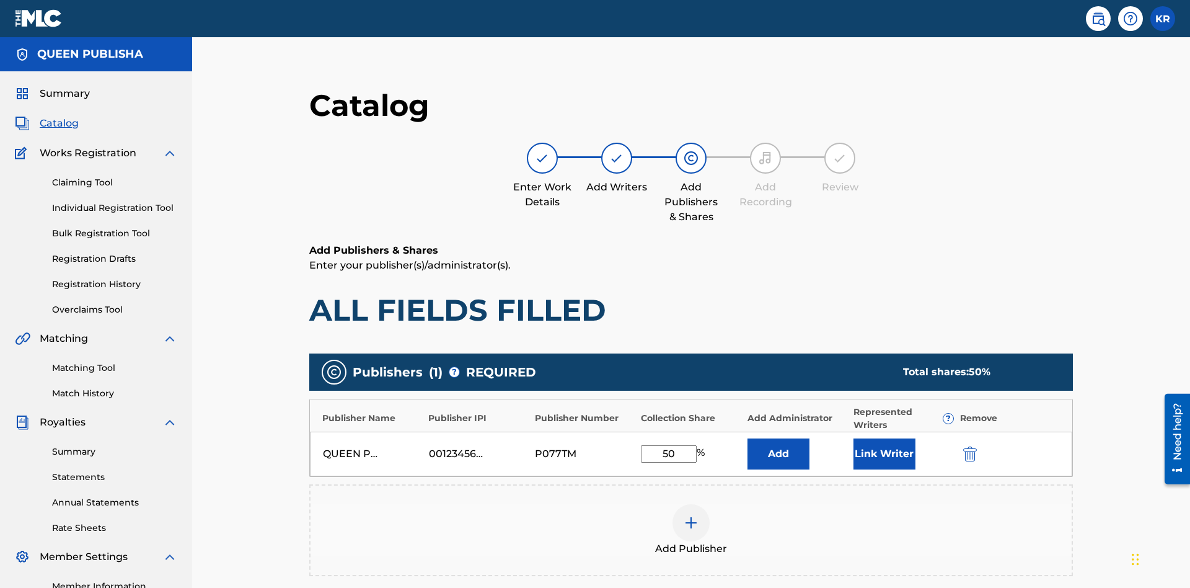
click at [963, 446] on img "submit" at bounding box center [970, 453] width 14 height 15
click at [684, 515] on img at bounding box center [691, 522] width 15 height 15
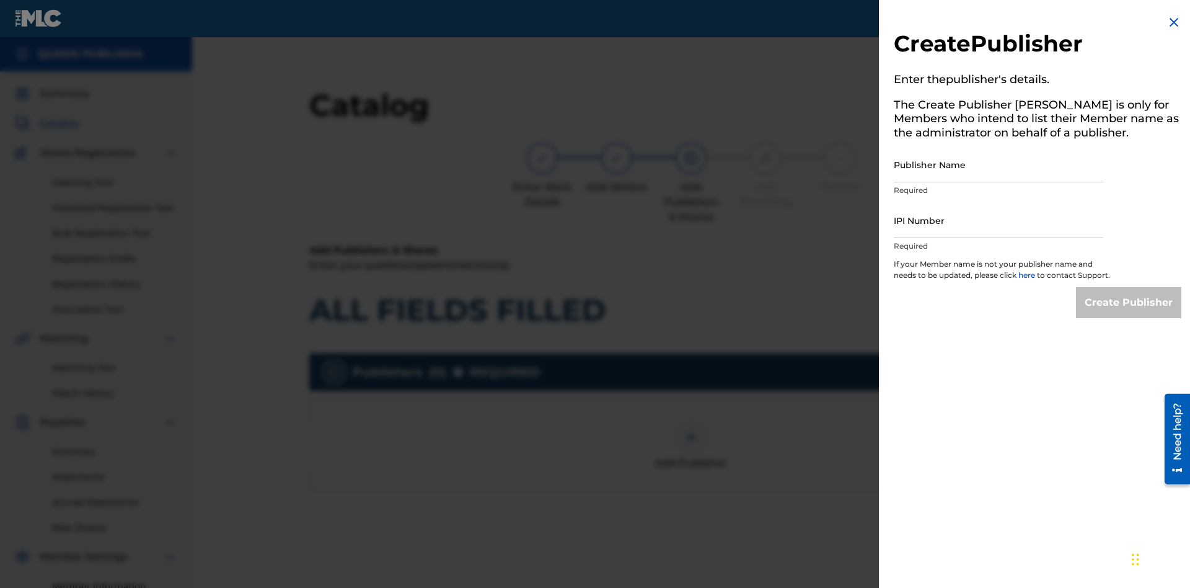
click at [999, 164] on input "Publisher Name" at bounding box center [999, 164] width 210 height 35
click at [999, 220] on input "IPI Number" at bounding box center [999, 220] width 210 height 35
click at [1130, 314] on input "Create Publisher" at bounding box center [1128, 302] width 105 height 31
click at [1130, 287] on input "Create Publisher" at bounding box center [1128, 302] width 105 height 31
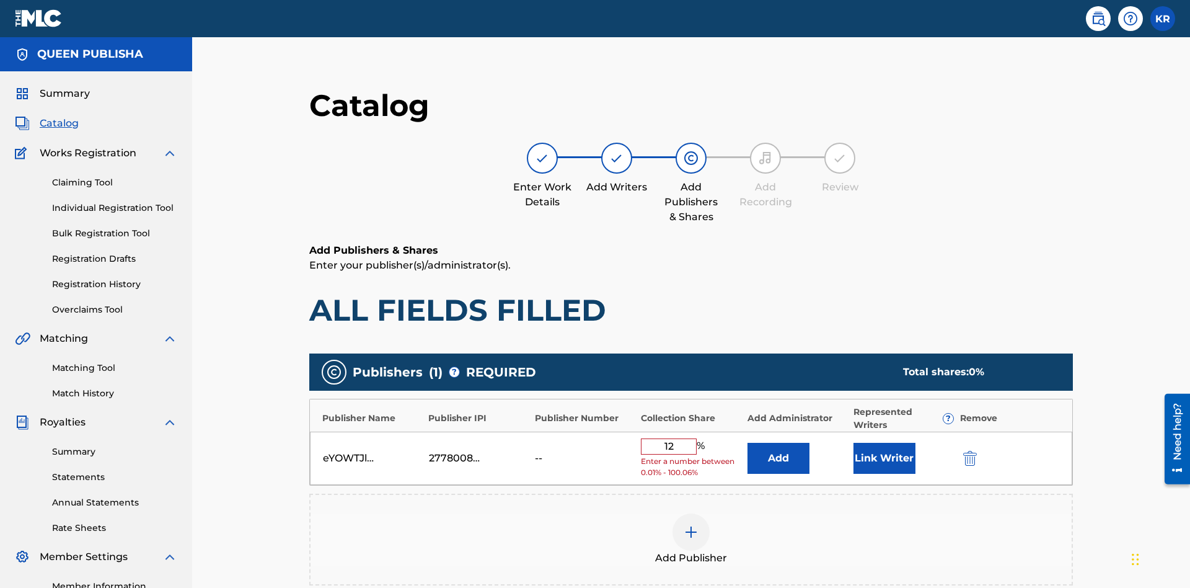
type input "12"
click at [854, 443] on button "Link Writer" at bounding box center [885, 458] width 62 height 31
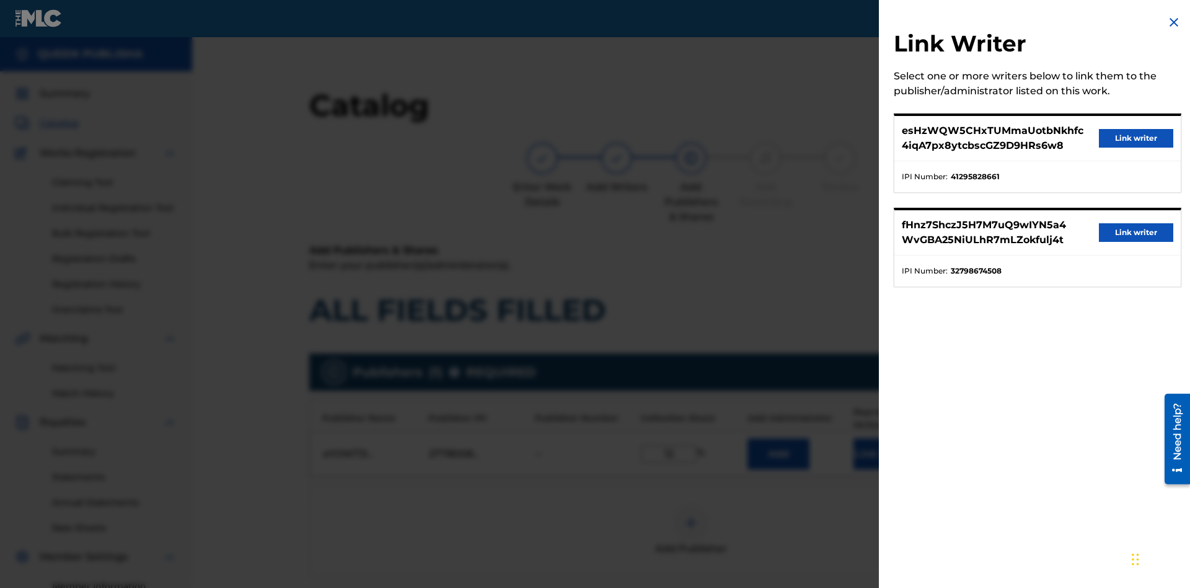
click at [1136, 138] on button "Link writer" at bounding box center [1136, 138] width 74 height 19
click at [854, 438] on button "Link Writer" at bounding box center [885, 453] width 62 height 31
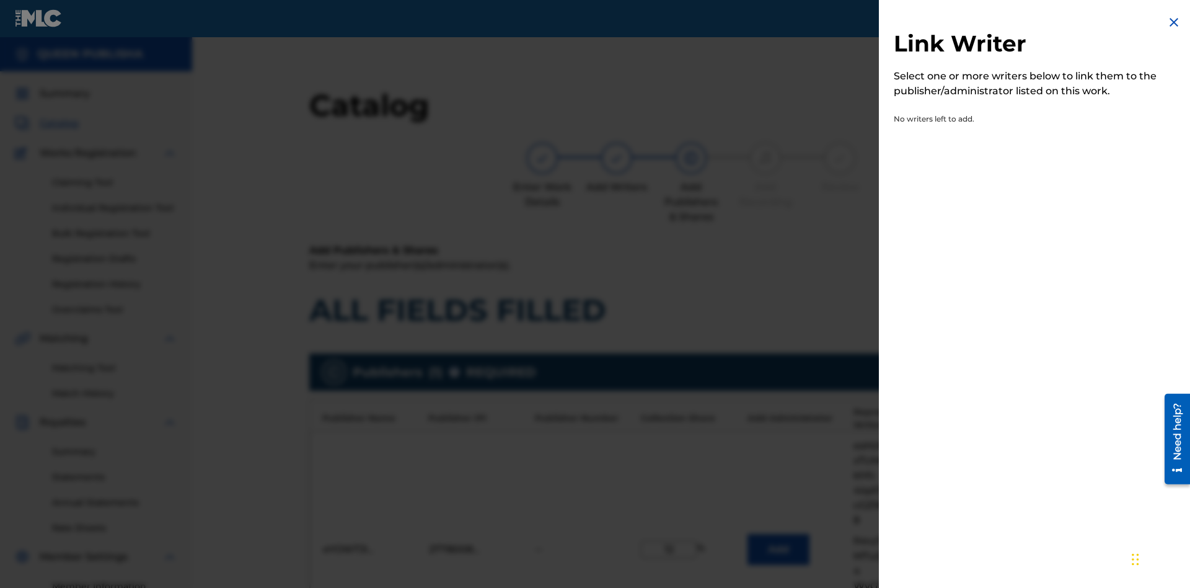
click at [1174, 22] on img at bounding box center [1174, 22] width 15 height 15
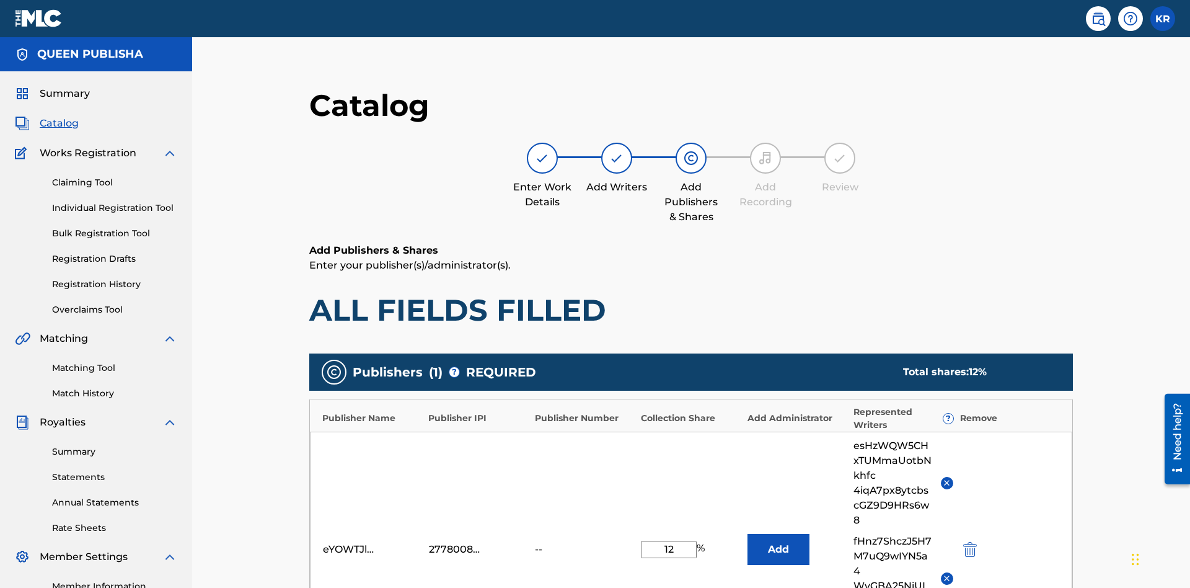
click at [748, 534] on button "Add" at bounding box center [779, 549] width 62 height 31
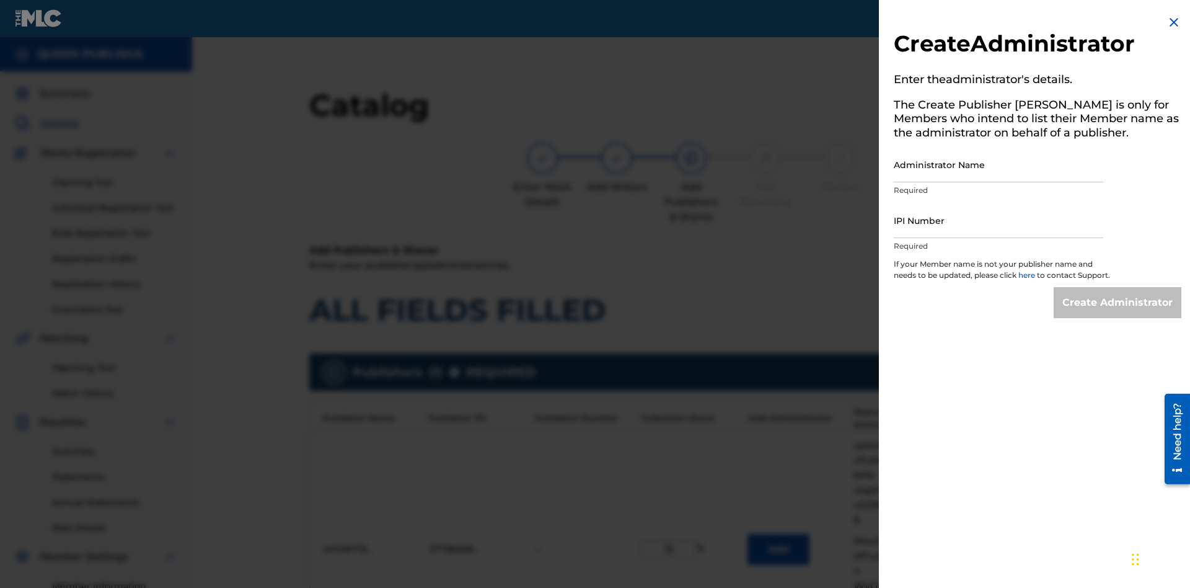
click at [999, 164] on input "Administrator Name" at bounding box center [999, 164] width 210 height 35
click at [999, 220] on input "IPI Number" at bounding box center [999, 220] width 210 height 35
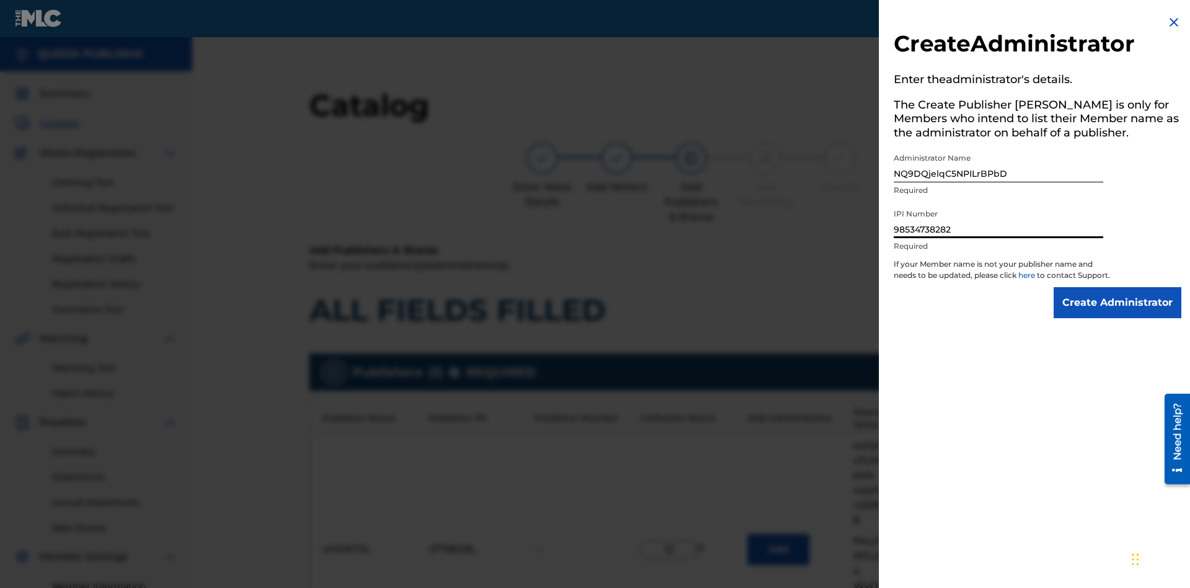
click at [1118, 314] on input "Create Administrator" at bounding box center [1118, 302] width 128 height 31
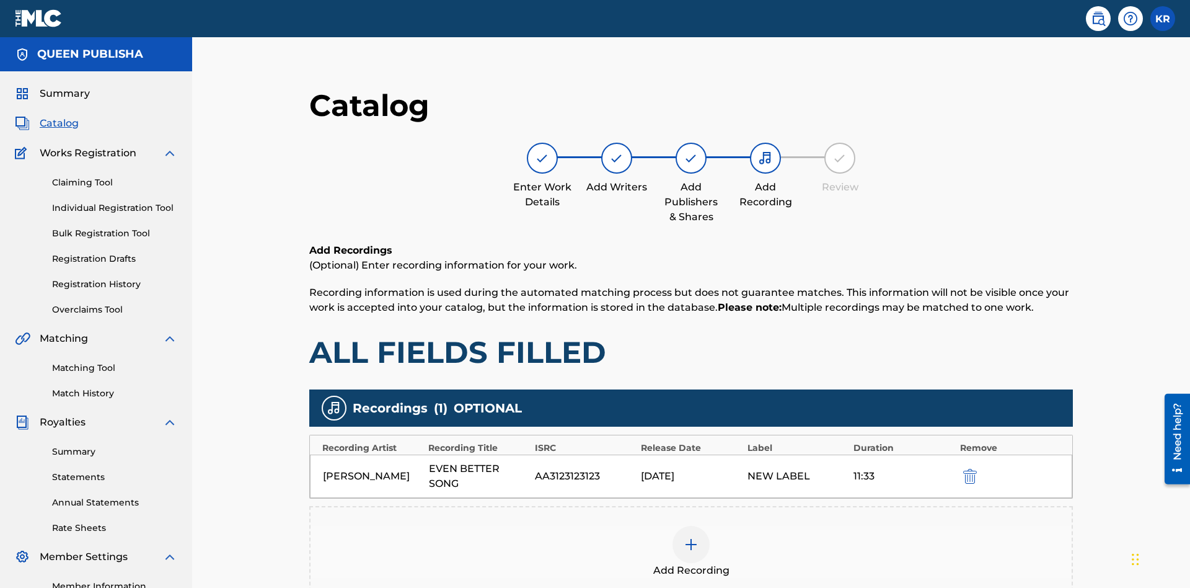
click at [963, 469] on img "submit" at bounding box center [970, 476] width 14 height 15
click at [684, 537] on img at bounding box center [691, 544] width 15 height 15
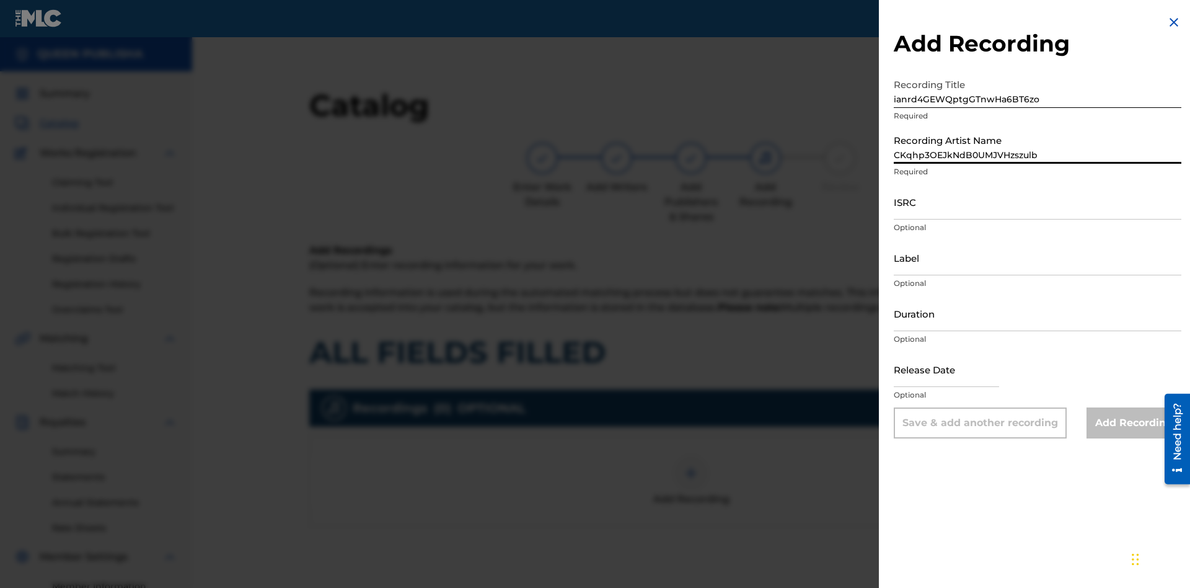
type input "CKqhp3OEJkNdB0UMJVHzszulb"
click at [1038, 201] on input "ISRC" at bounding box center [1038, 201] width 288 height 35
type input "AAmiD6427638"
click at [1038, 257] on input "Label" at bounding box center [1038, 257] width 288 height 35
type input "jq66CD8jA6ksm8Am7bvgseYLz"
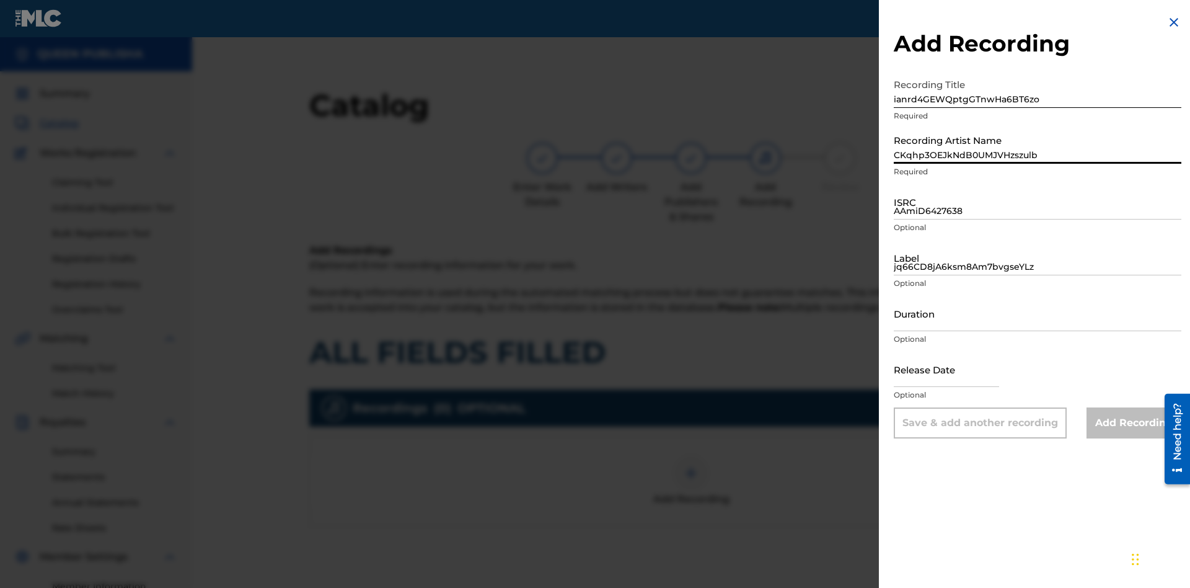
click at [1038, 313] on input "Duration" at bounding box center [1038, 313] width 288 height 35
type input "3"
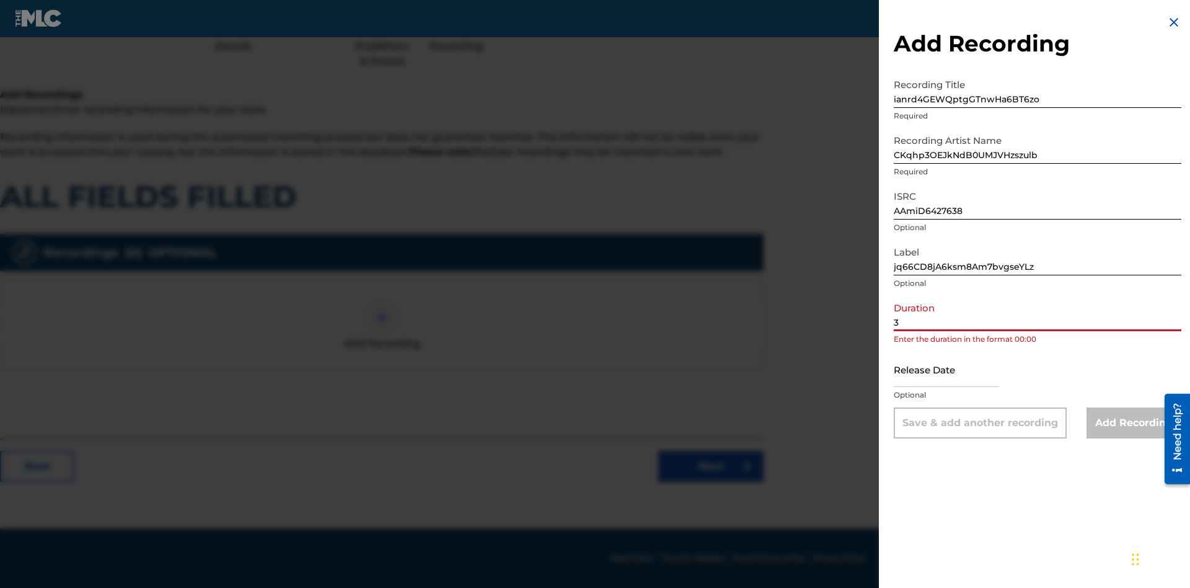
click at [1038, 313] on input "3" at bounding box center [1038, 313] width 288 height 35
click at [957, 370] on input "text" at bounding box center [946, 369] width 105 height 35
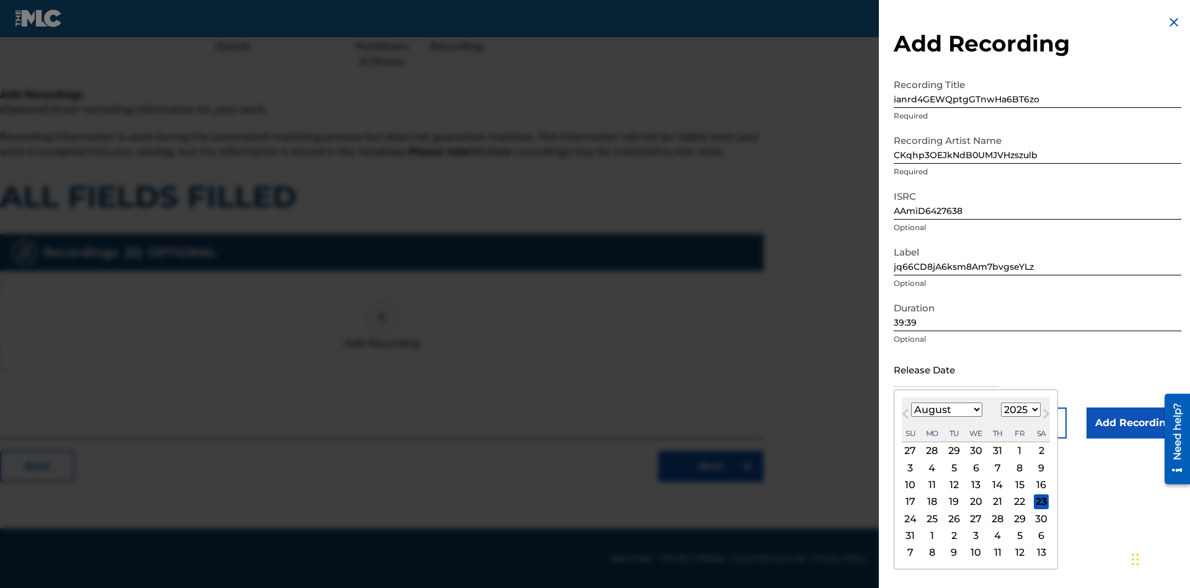
click at [1019, 410] on select "1900 1901 1902 1903 1904 1905 1906 1907 1908 1909 1910 1911 1912 1913 1914 1915…" at bounding box center [1021, 409] width 40 height 14
click at [910, 484] on div "10" at bounding box center [910, 484] width 15 height 15
click at [1134, 423] on input "Add Recording" at bounding box center [1134, 422] width 95 height 31
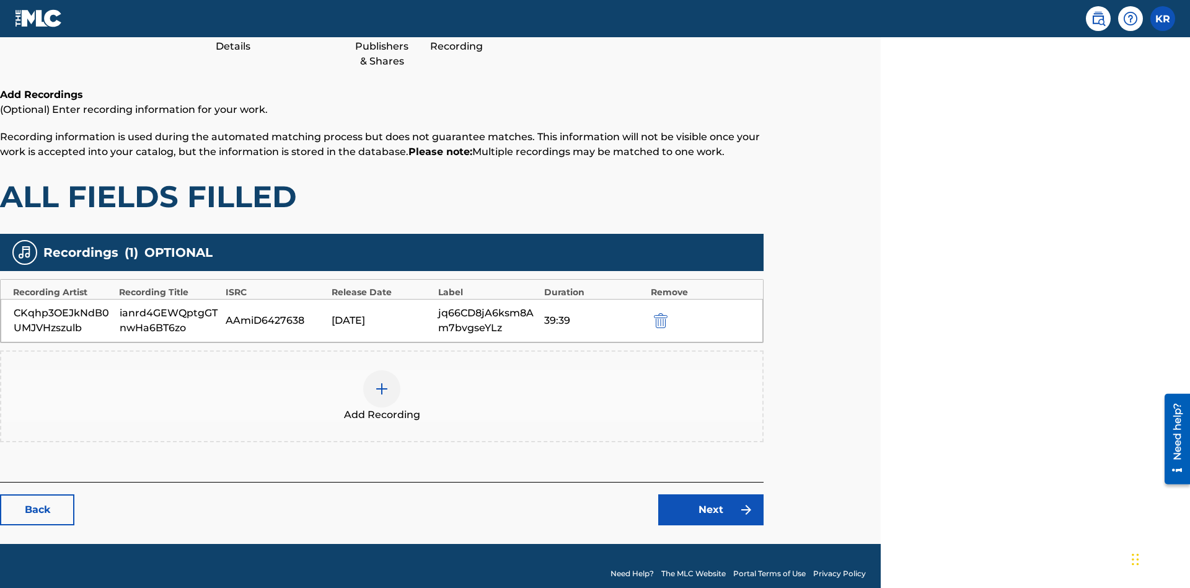
click at [711, 494] on link "Next" at bounding box center [710, 509] width 105 height 31
